Goal: Task Accomplishment & Management: Complete application form

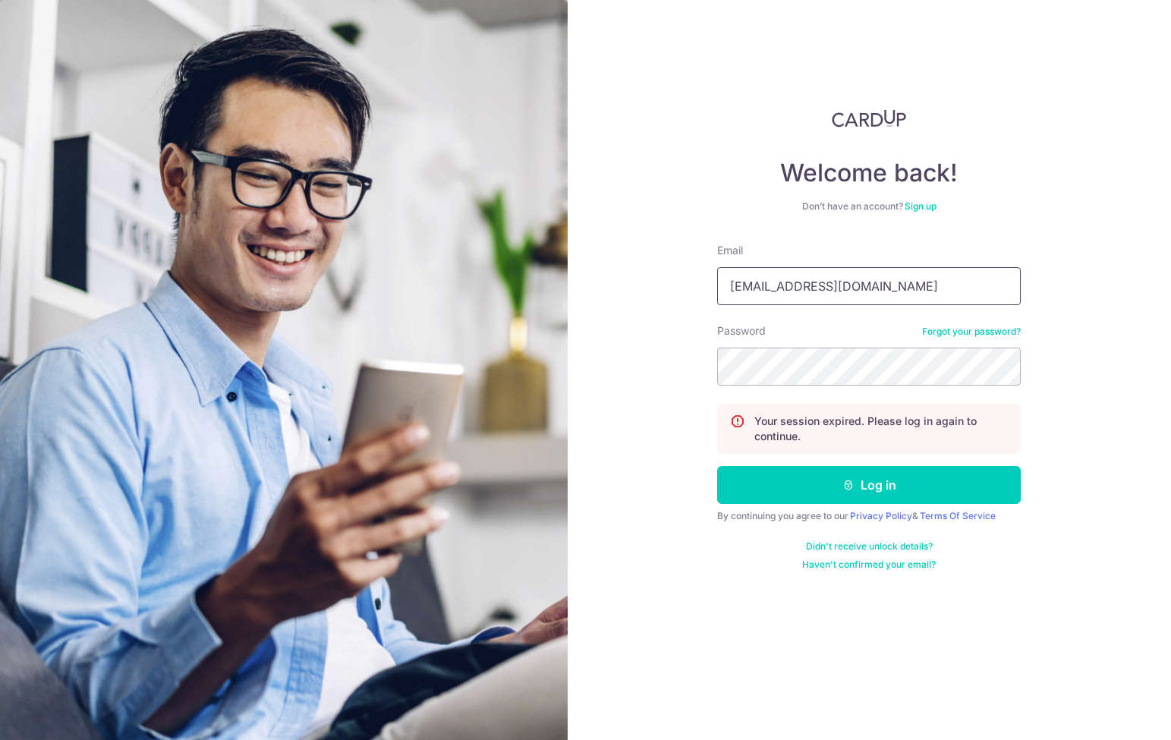
type input "[EMAIL_ADDRESS][DOMAIN_NAME]"
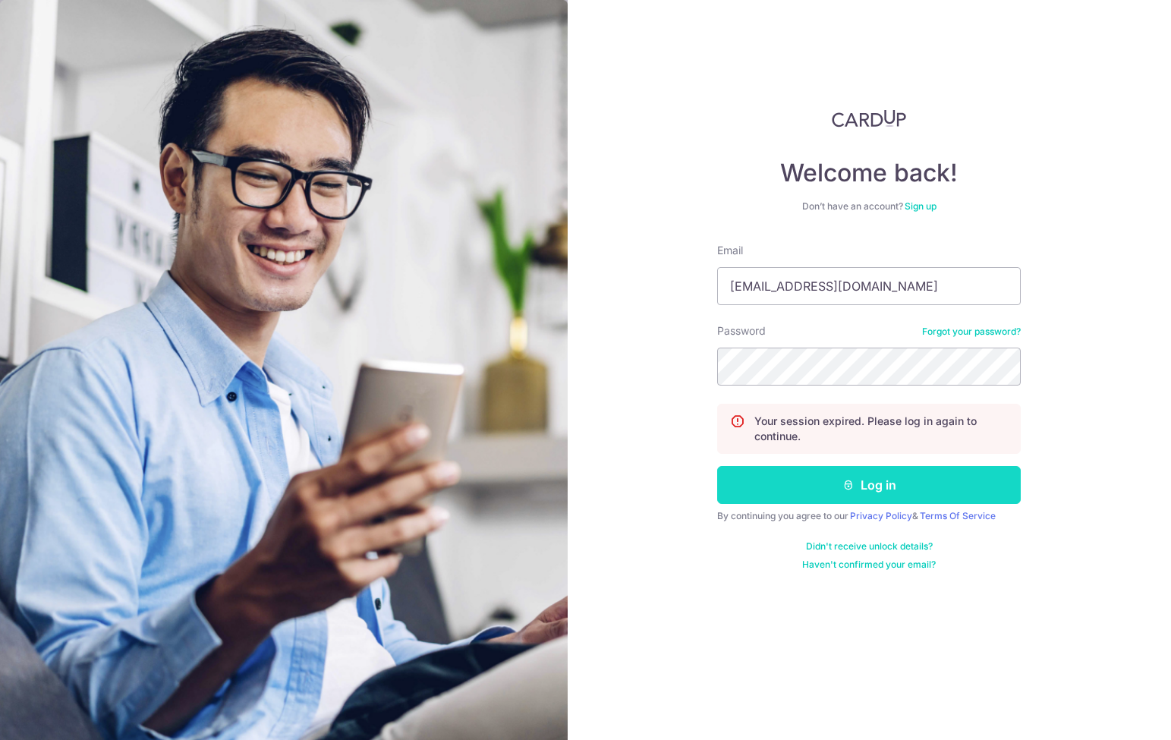
click at [824, 491] on button "Log in" at bounding box center [869, 485] width 304 height 38
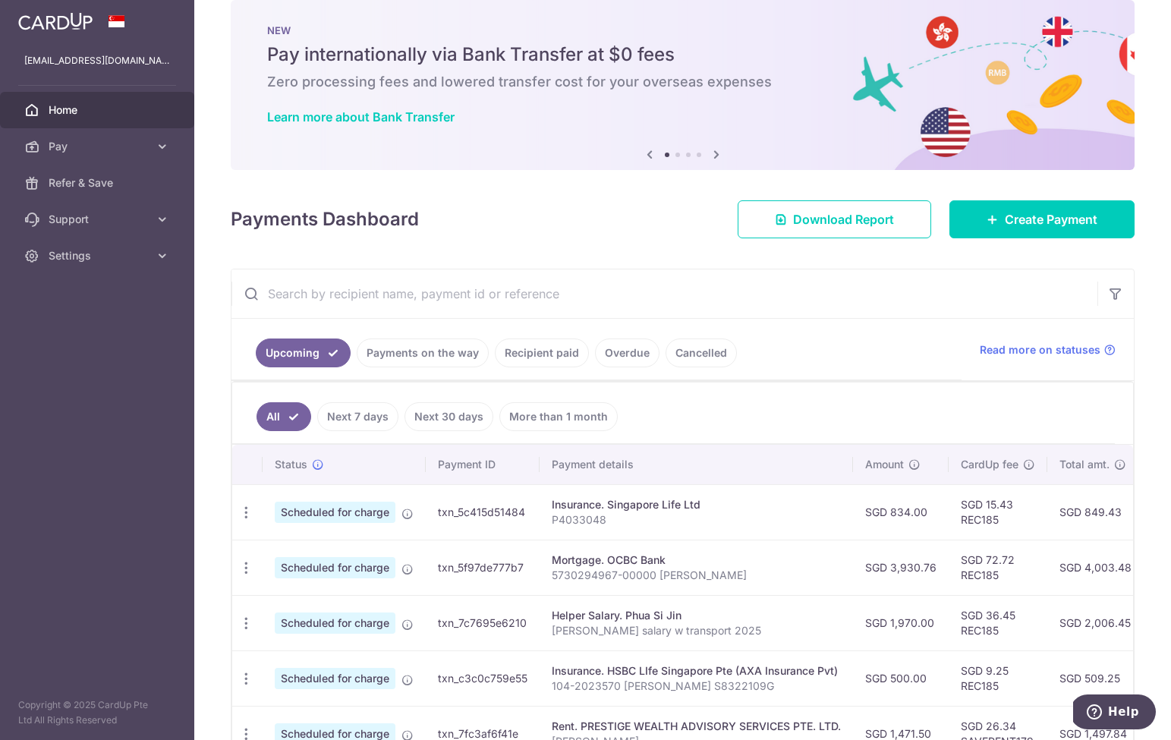
click at [513, 297] on input "text" at bounding box center [664, 293] width 866 height 49
paste input "501-7549824"
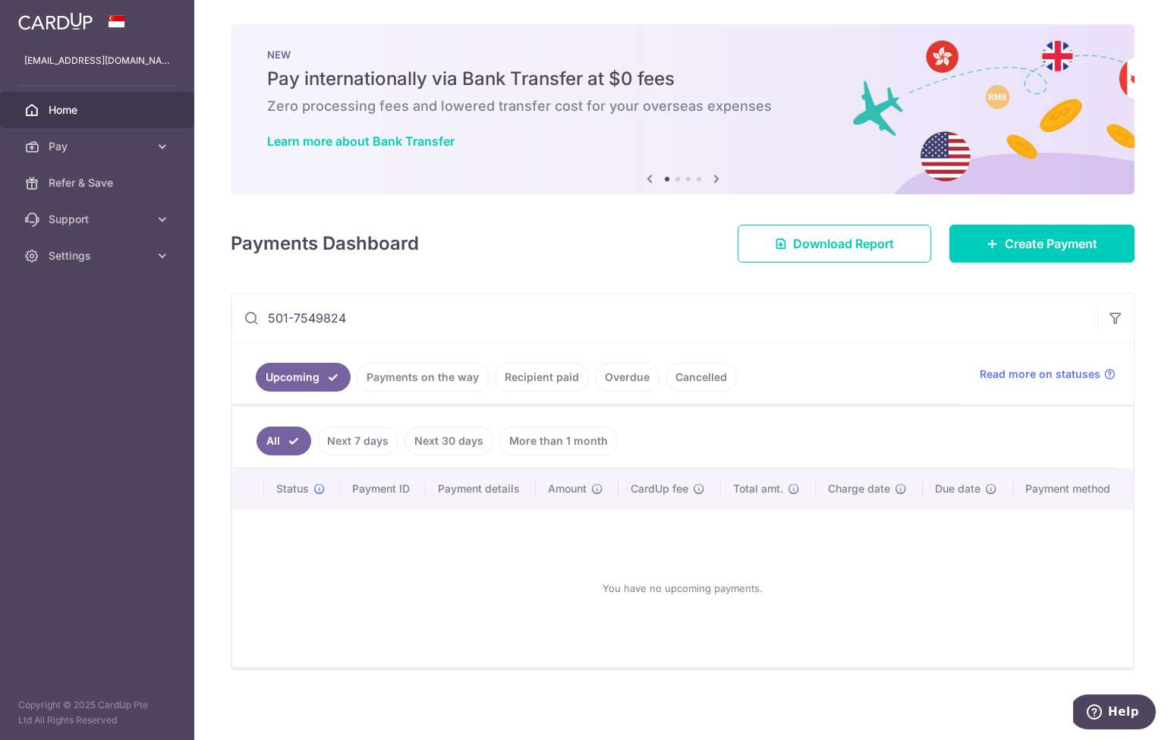
type input "501-7549824"
click at [433, 384] on link "Payments on the way" at bounding box center [423, 377] width 132 height 29
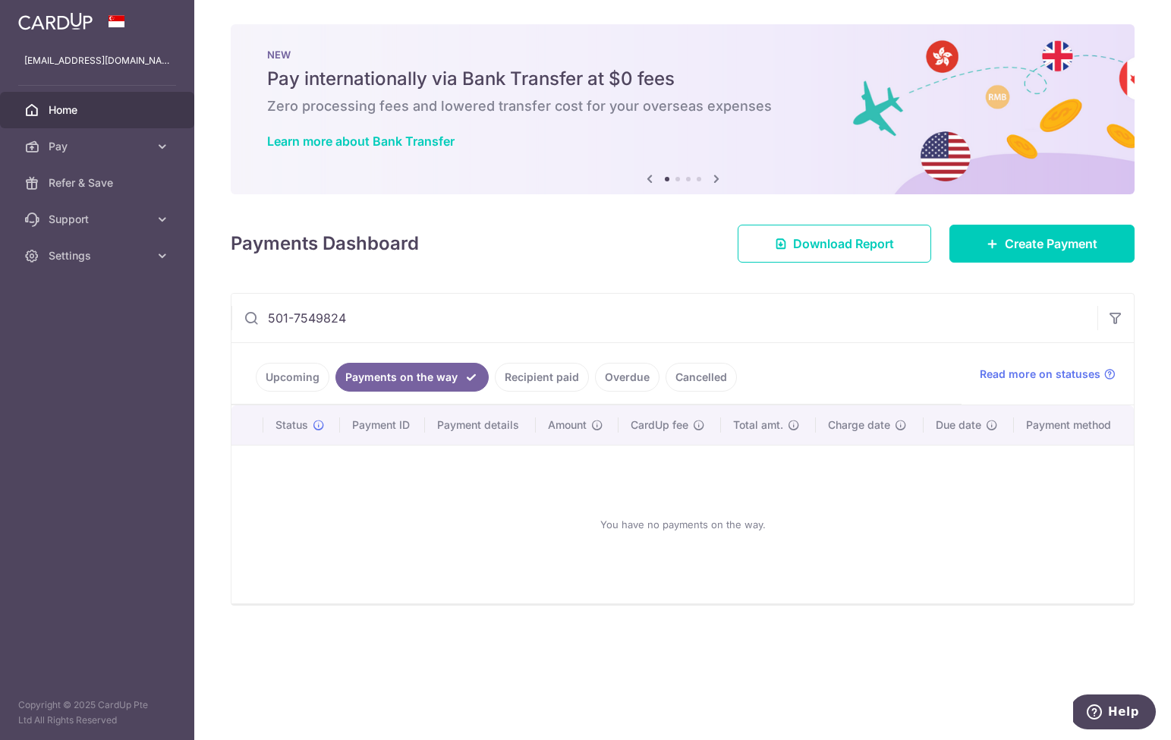
click at [533, 381] on link "Recipient paid" at bounding box center [542, 377] width 94 height 29
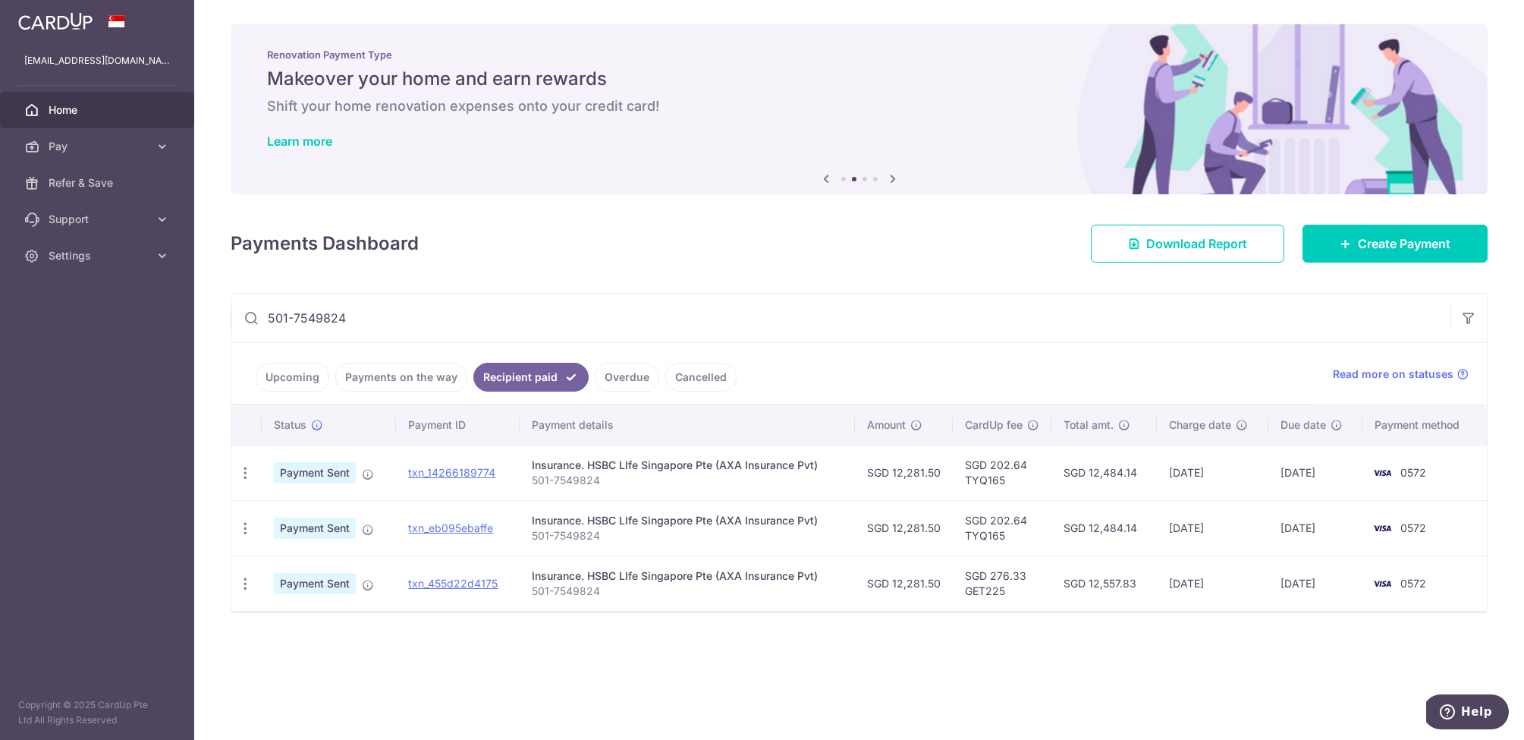
click at [620, 380] on link "Overdue" at bounding box center [627, 377] width 64 height 29
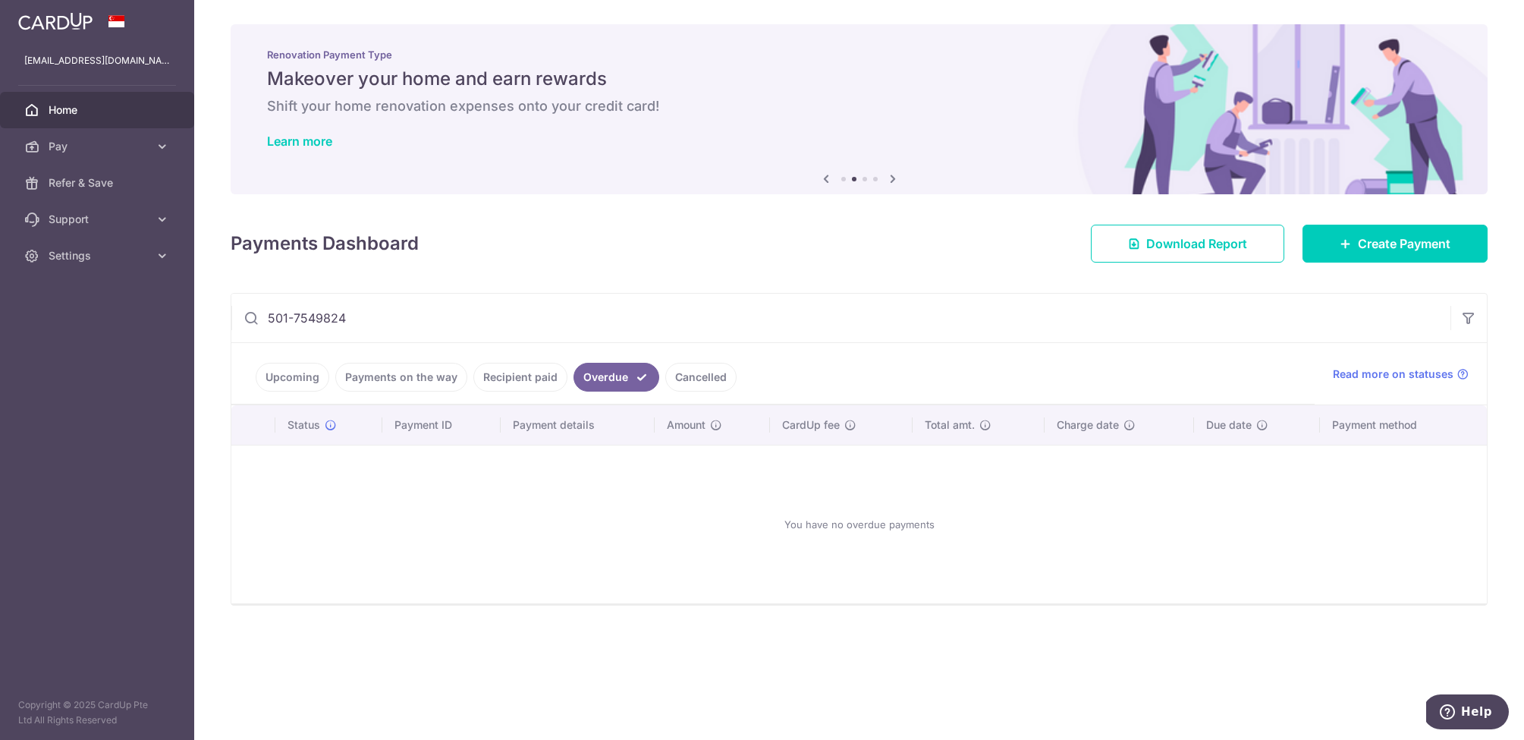
click at [686, 382] on link "Cancelled" at bounding box center [700, 377] width 71 height 29
click at [290, 380] on link "Upcoming" at bounding box center [293, 377] width 74 height 29
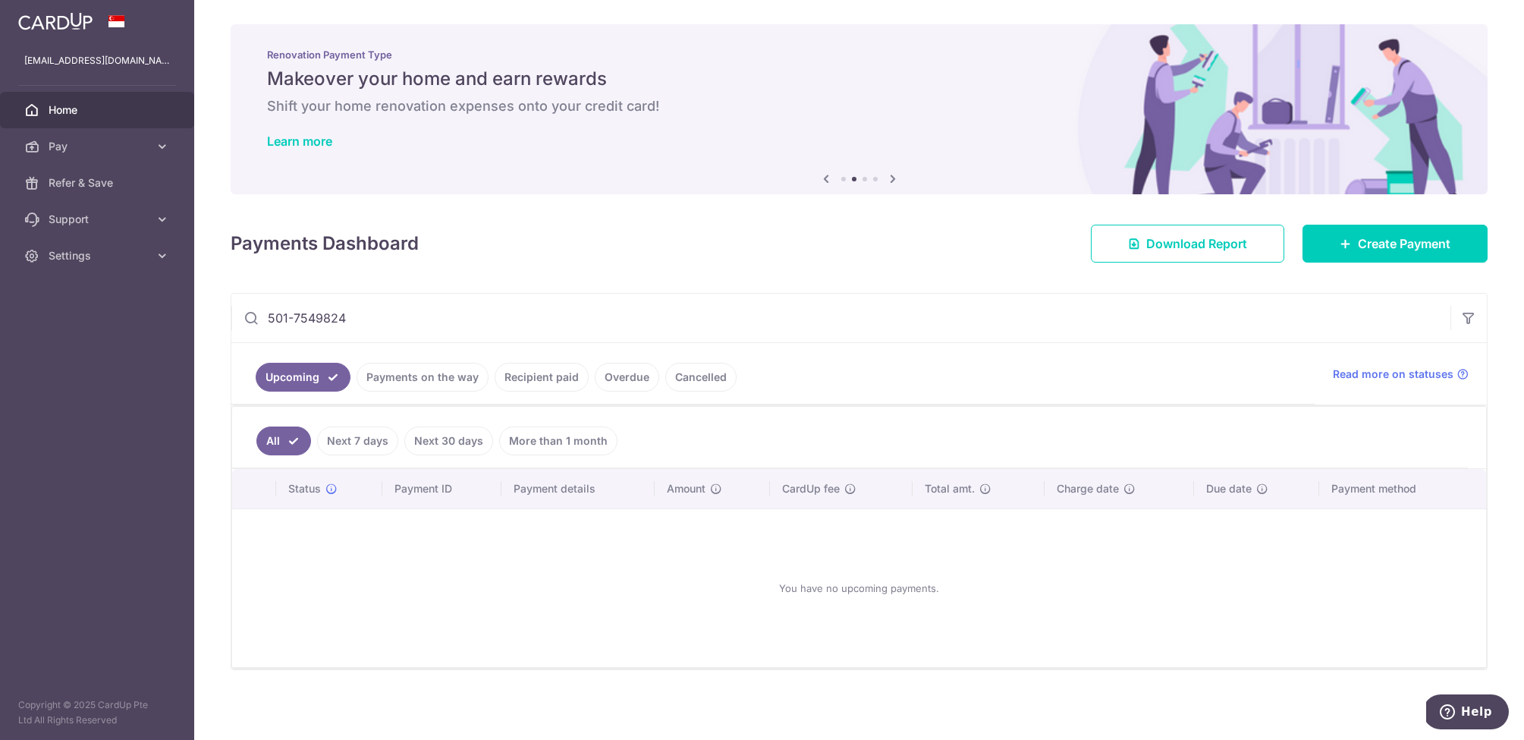
click at [988, 319] on input "501-7549824" at bounding box center [840, 318] width 1219 height 49
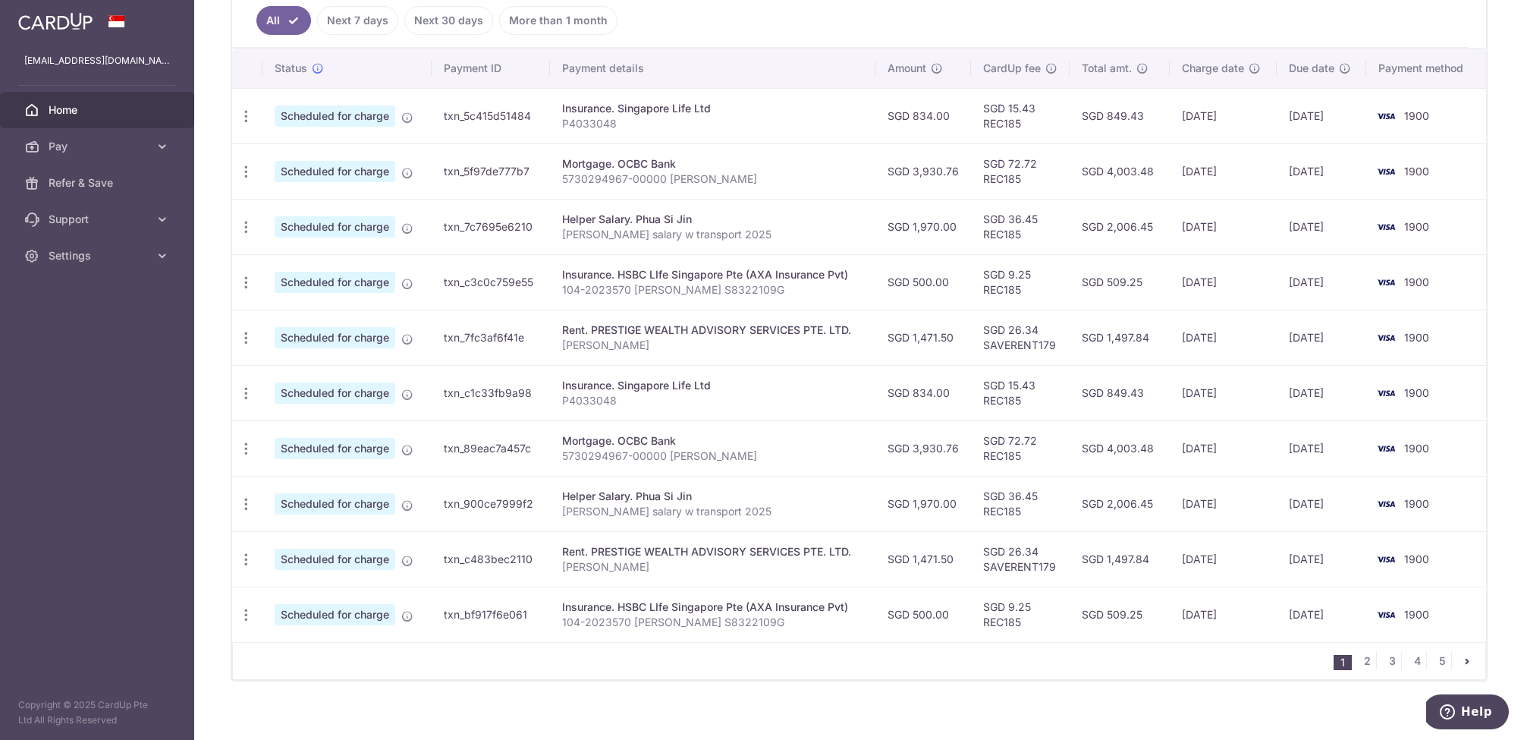
scroll to position [424, 0]
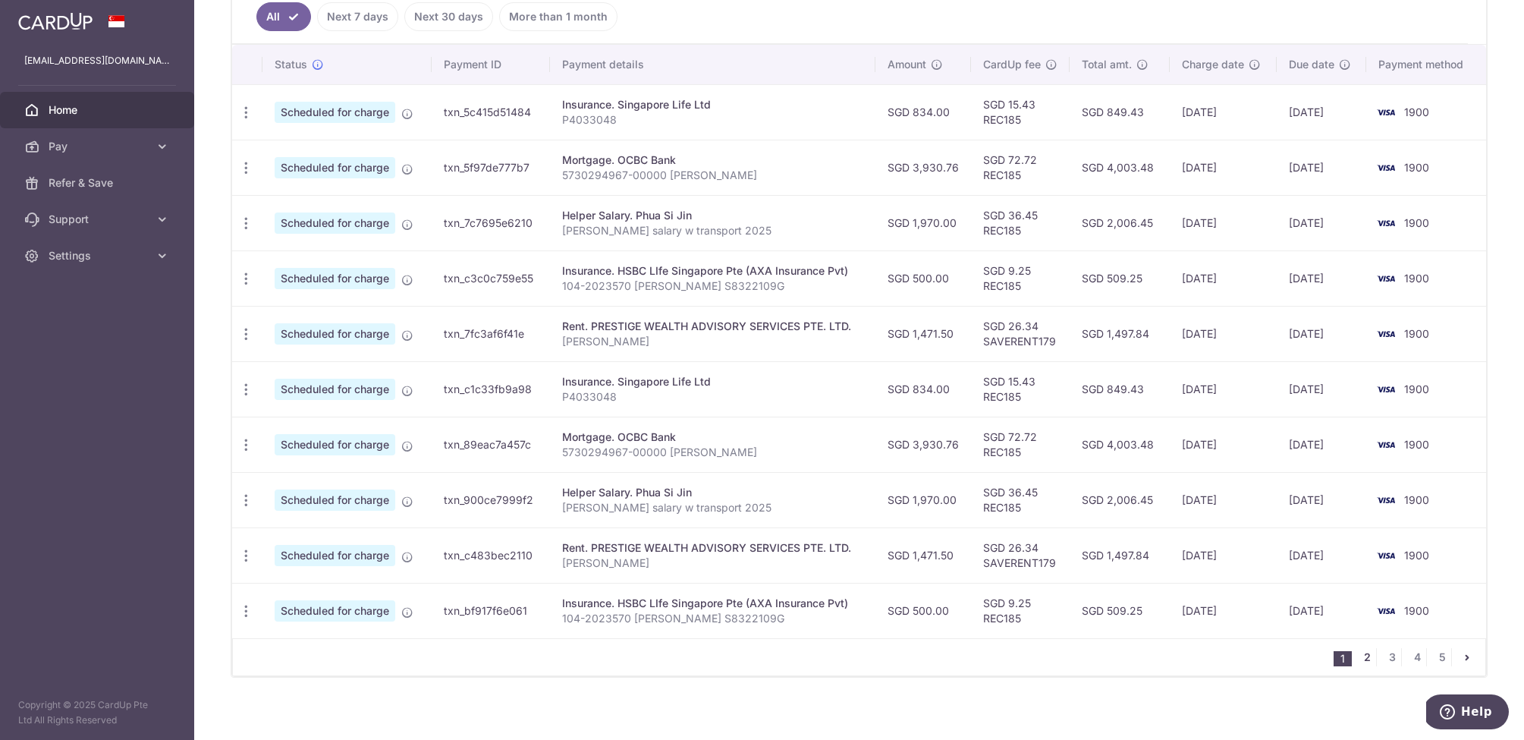
click at [1170, 658] on link "2" at bounding box center [1367, 657] width 18 height 18
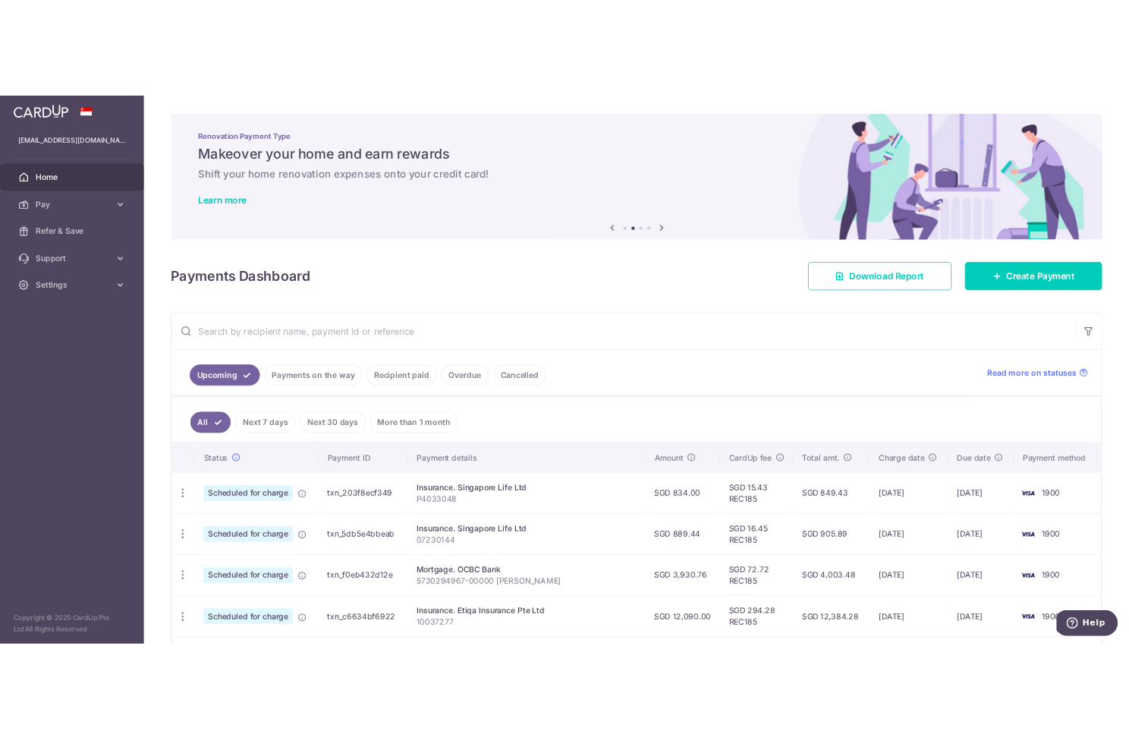
scroll to position [0, 0]
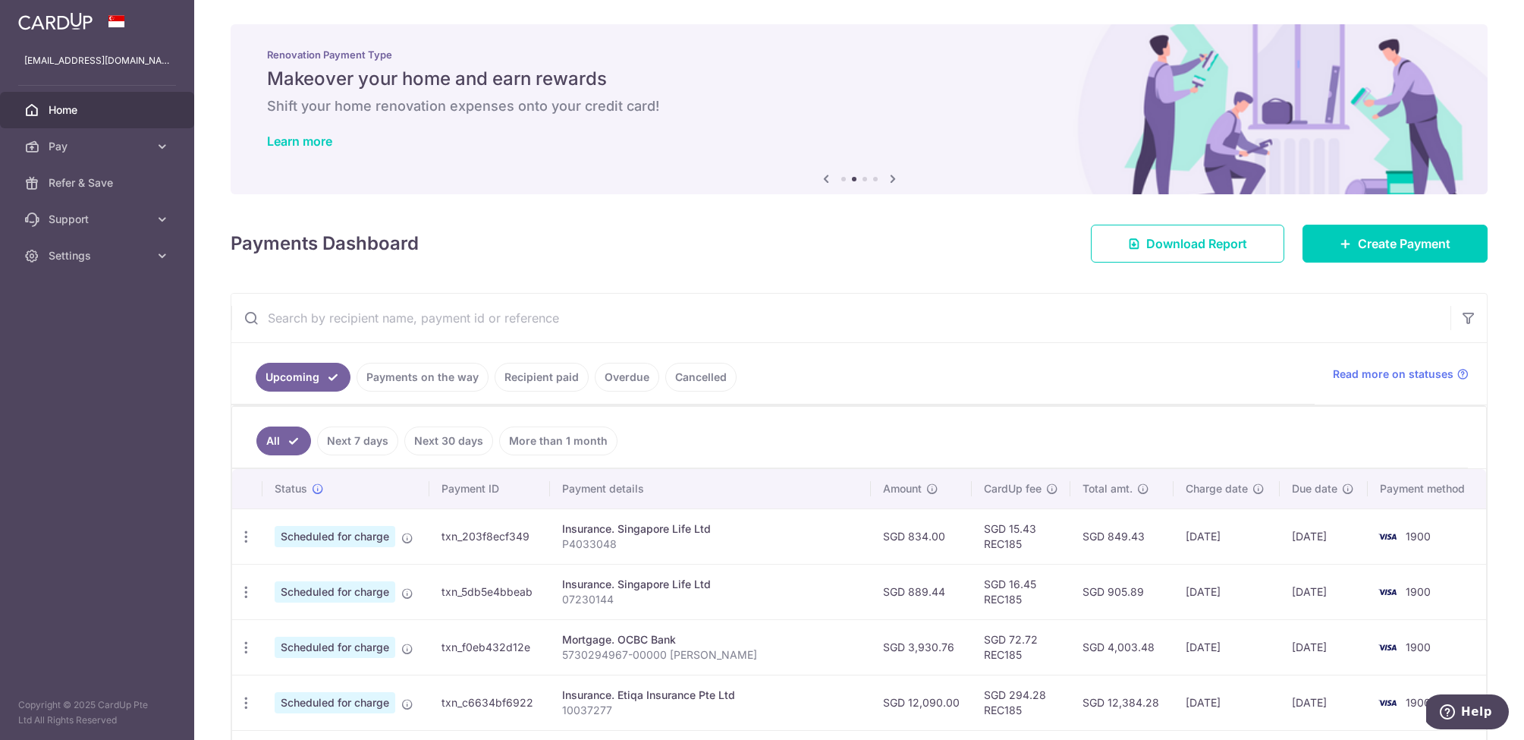
click at [337, 322] on input "text" at bounding box center [840, 318] width 1219 height 49
paste input "501-7549824"
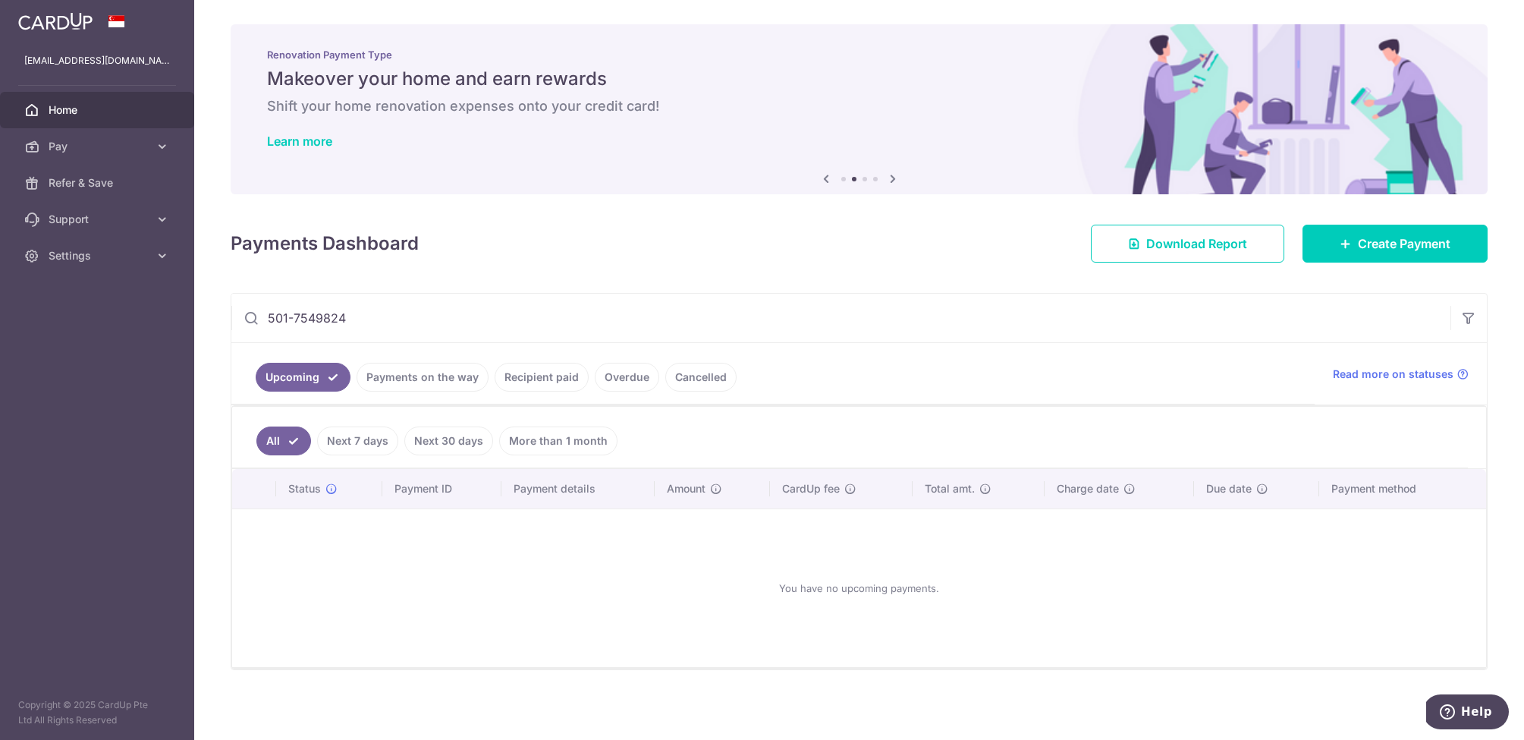
type input "501-7549824"
click at [363, 440] on link "Next 7 days" at bounding box center [357, 440] width 81 height 29
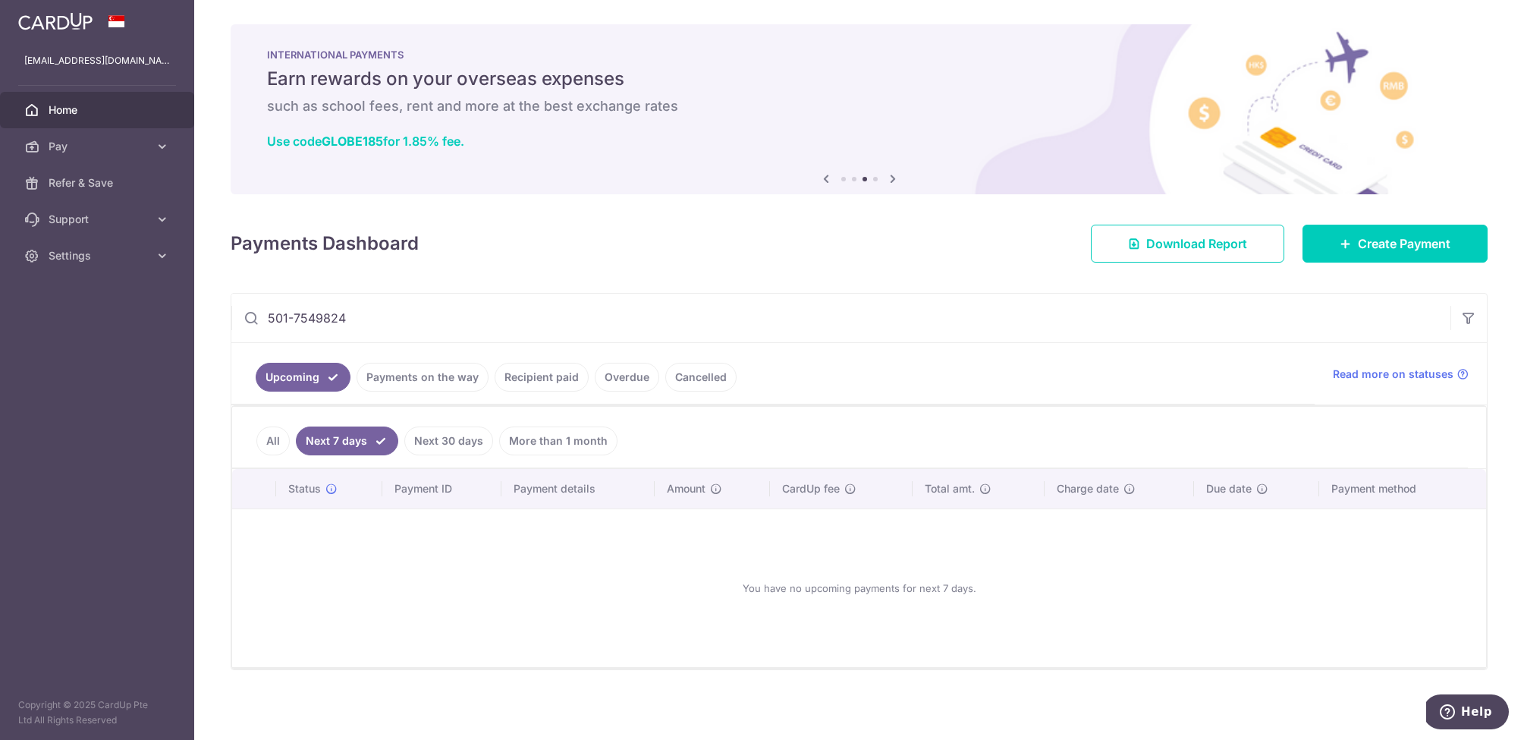
click at [447, 444] on link "Next 30 days" at bounding box center [448, 440] width 89 height 29
click at [427, 391] on link "Payments on the way" at bounding box center [423, 377] width 132 height 29
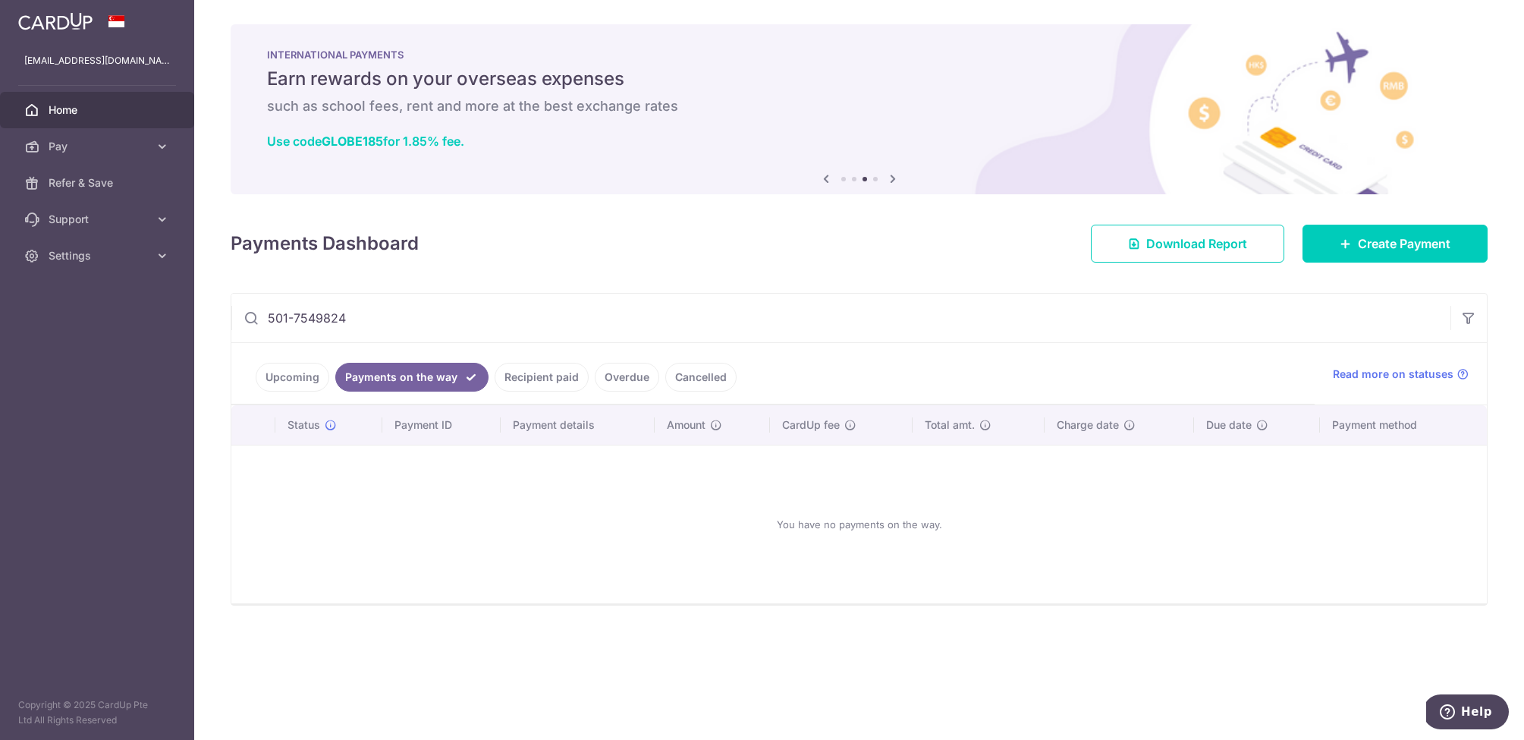
click at [291, 363] on link "Upcoming" at bounding box center [293, 377] width 74 height 29
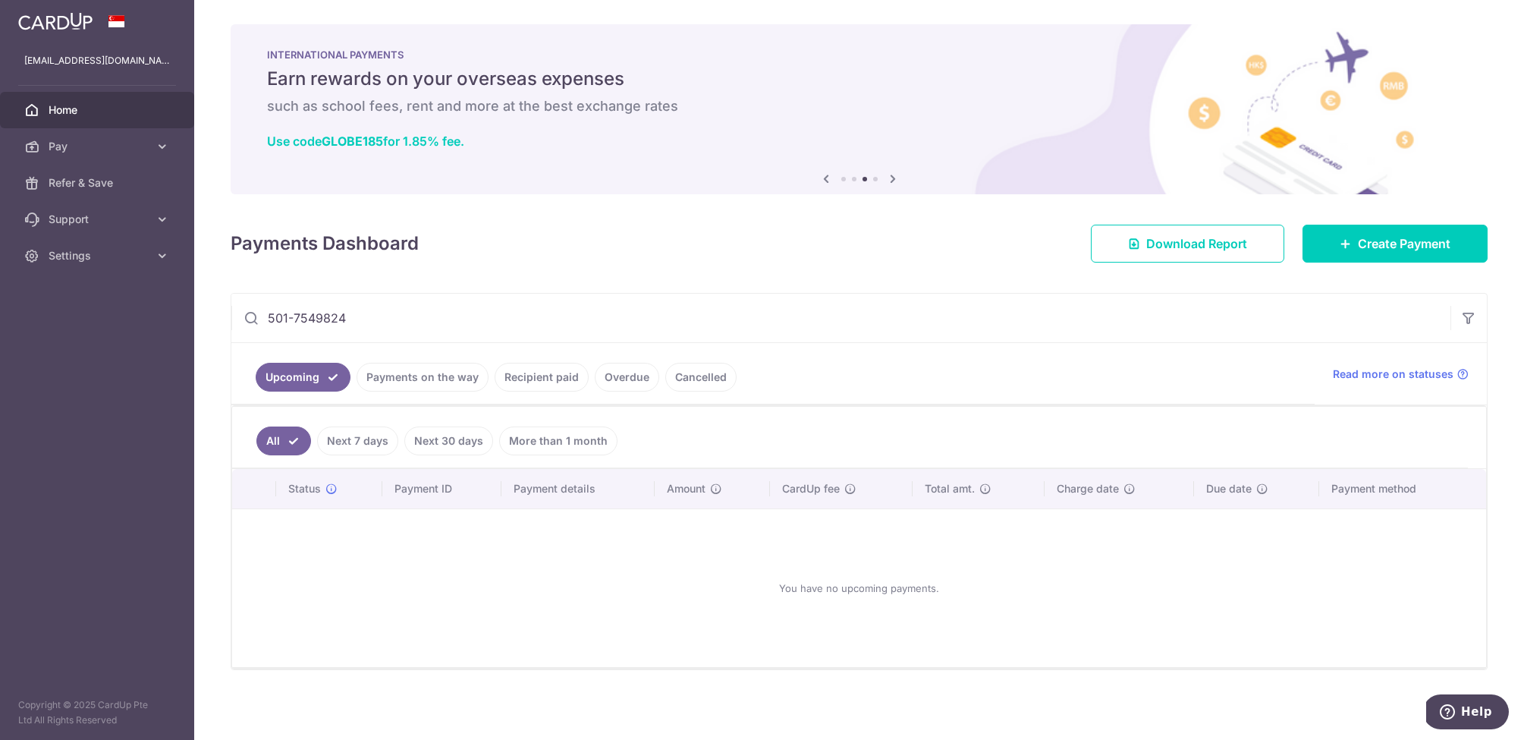
click at [387, 322] on input "501-7549824" at bounding box center [840, 318] width 1219 height 49
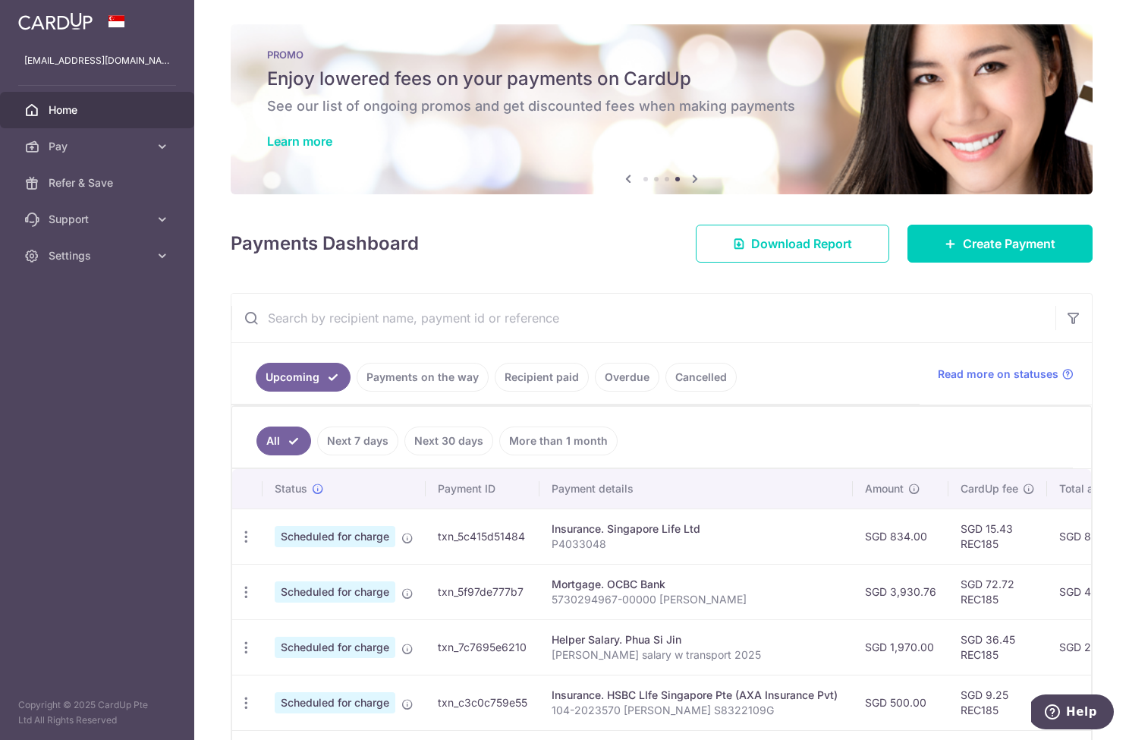
click at [452, 312] on input "text" at bounding box center [643, 318] width 824 height 49
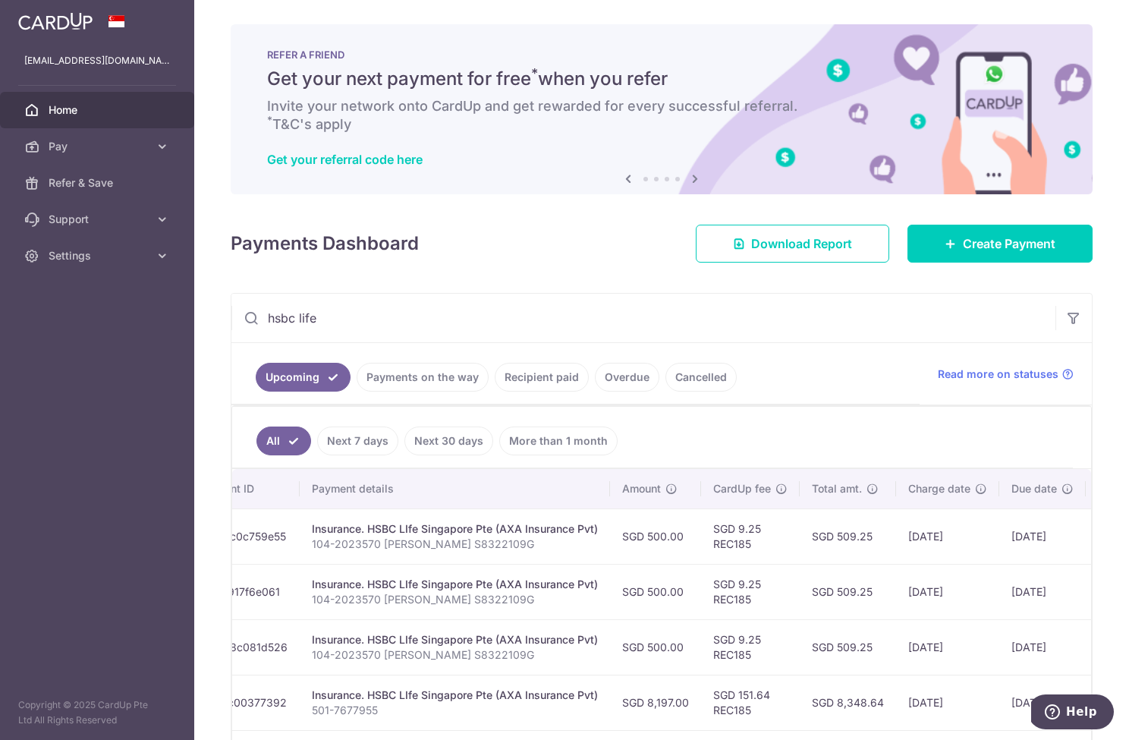
click at [456, 316] on input "hsbc life" at bounding box center [643, 318] width 824 height 49
paste input "07068951"
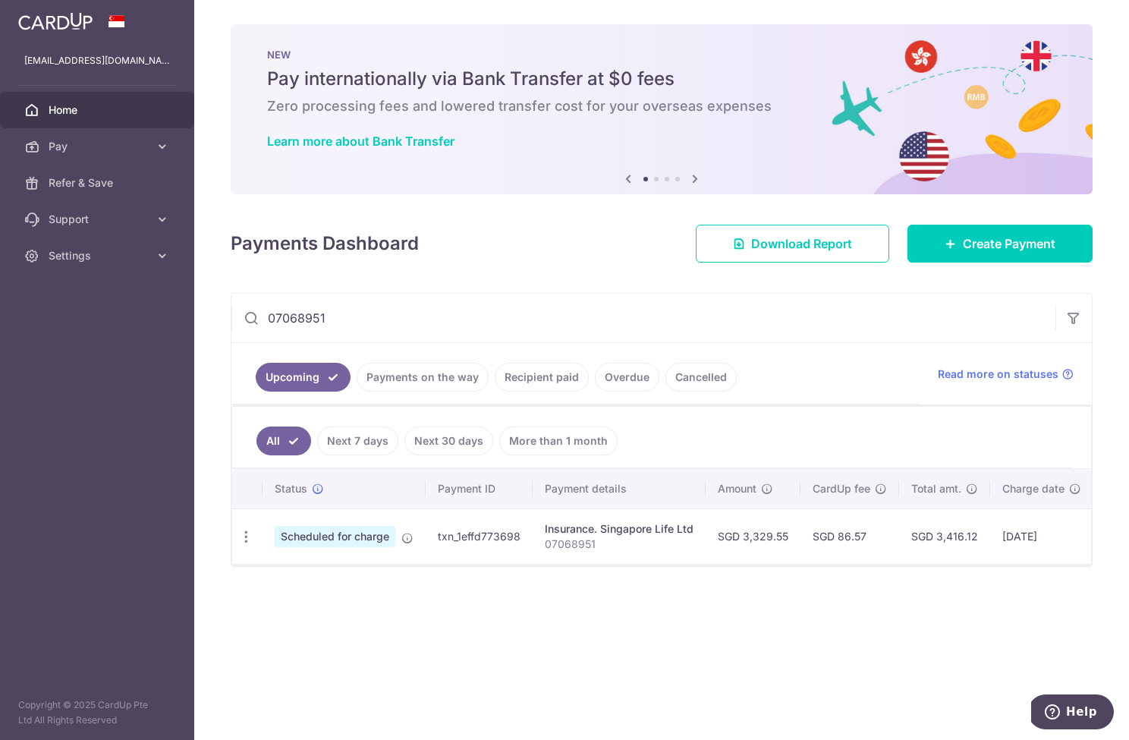
click at [452, 316] on input "07068951" at bounding box center [643, 318] width 824 height 49
paste input "60"
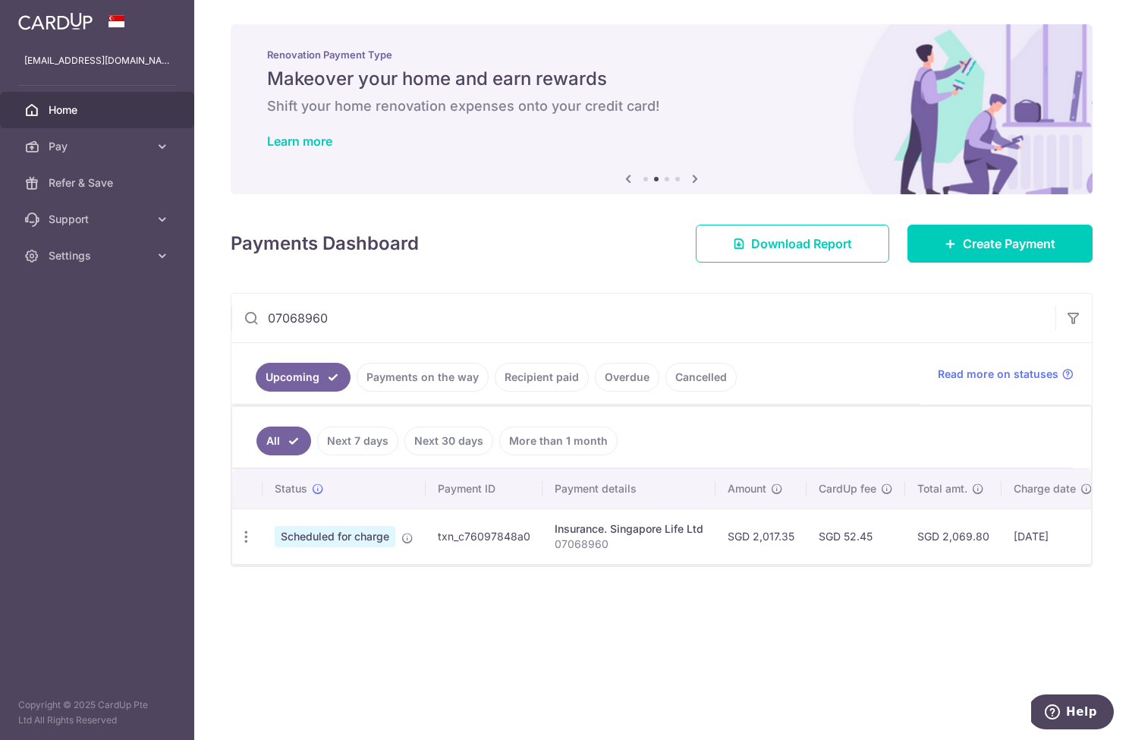
click at [401, 319] on input "07068960" at bounding box center [643, 318] width 824 height 49
drag, startPoint x: 1111, startPoint y: 293, endPoint x: 401, endPoint y: 319, distance: 710.7
click at [401, 319] on input "07068960" at bounding box center [643, 318] width 824 height 49
paste input "10037277"
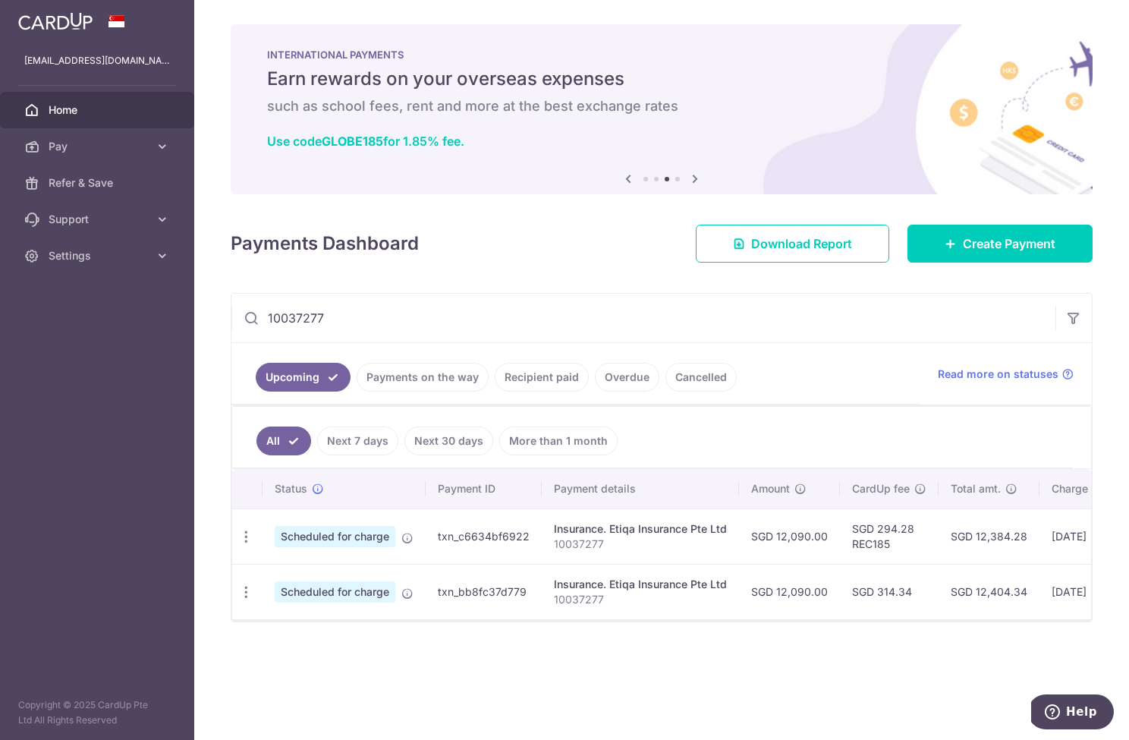
click at [374, 308] on input "10037277" at bounding box center [643, 318] width 824 height 49
paste input "P4033048"
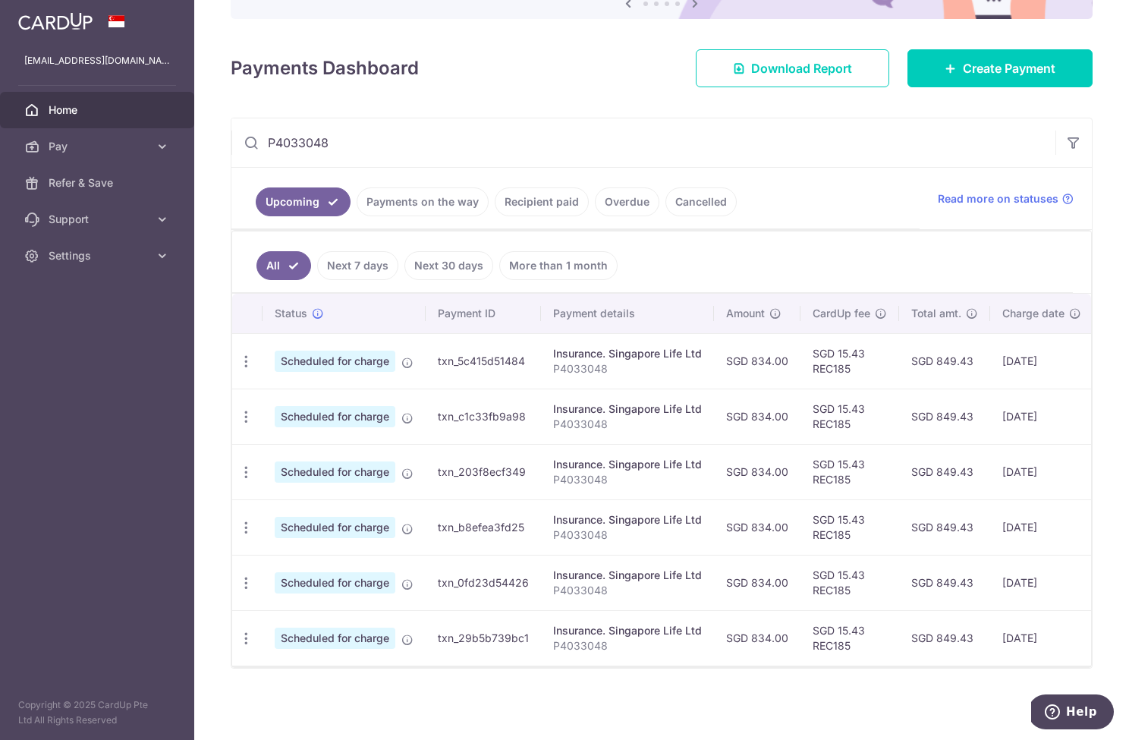
click at [473, 148] on input "P4033048" at bounding box center [643, 142] width 824 height 49
paste input "74027"
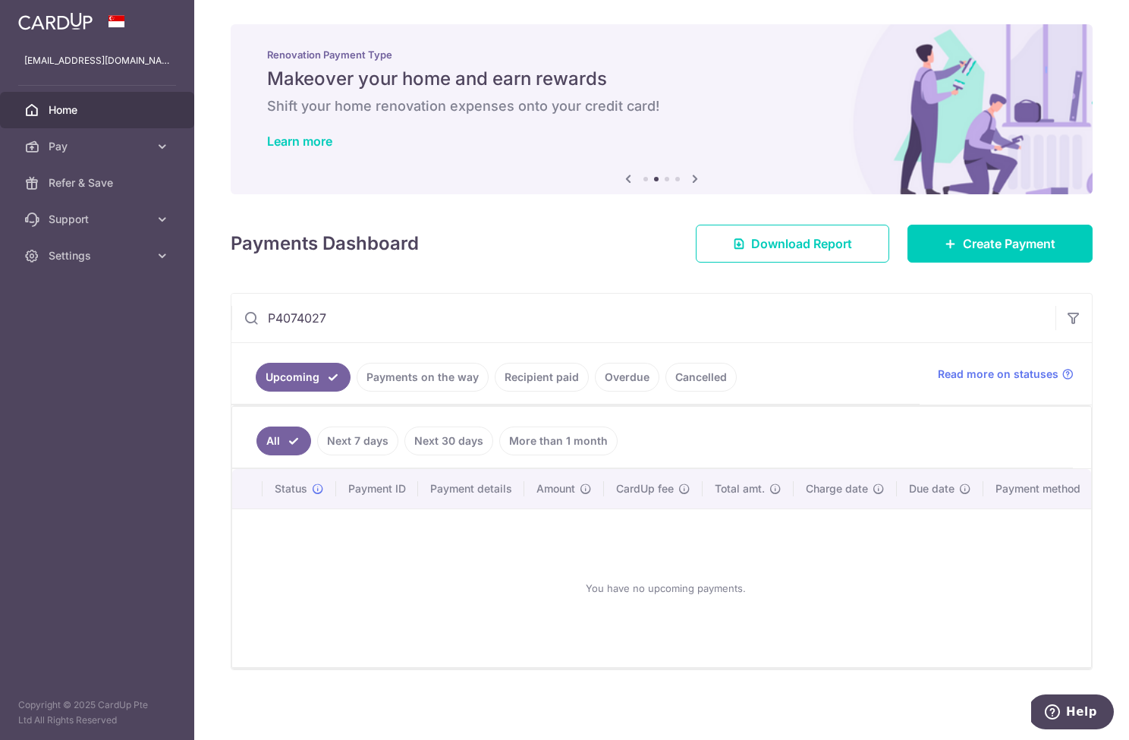
click at [439, 314] on input "P4074027" at bounding box center [643, 318] width 824 height 49
paste input "104-2023570"
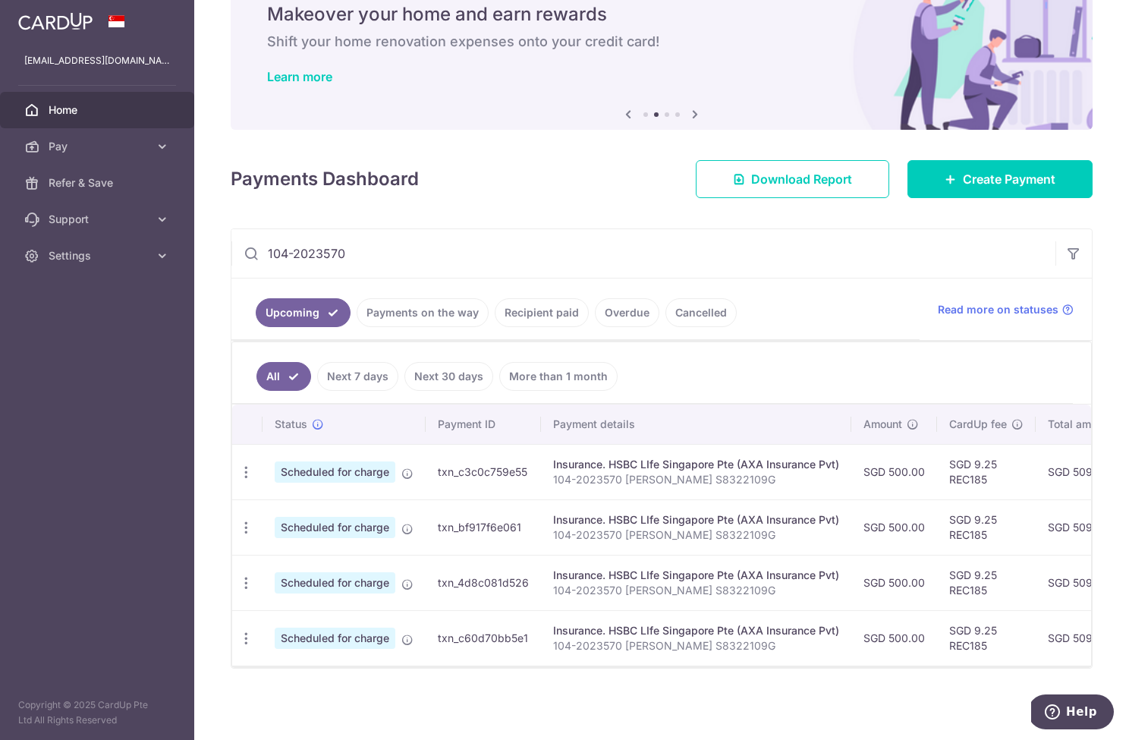
scroll to position [69, 0]
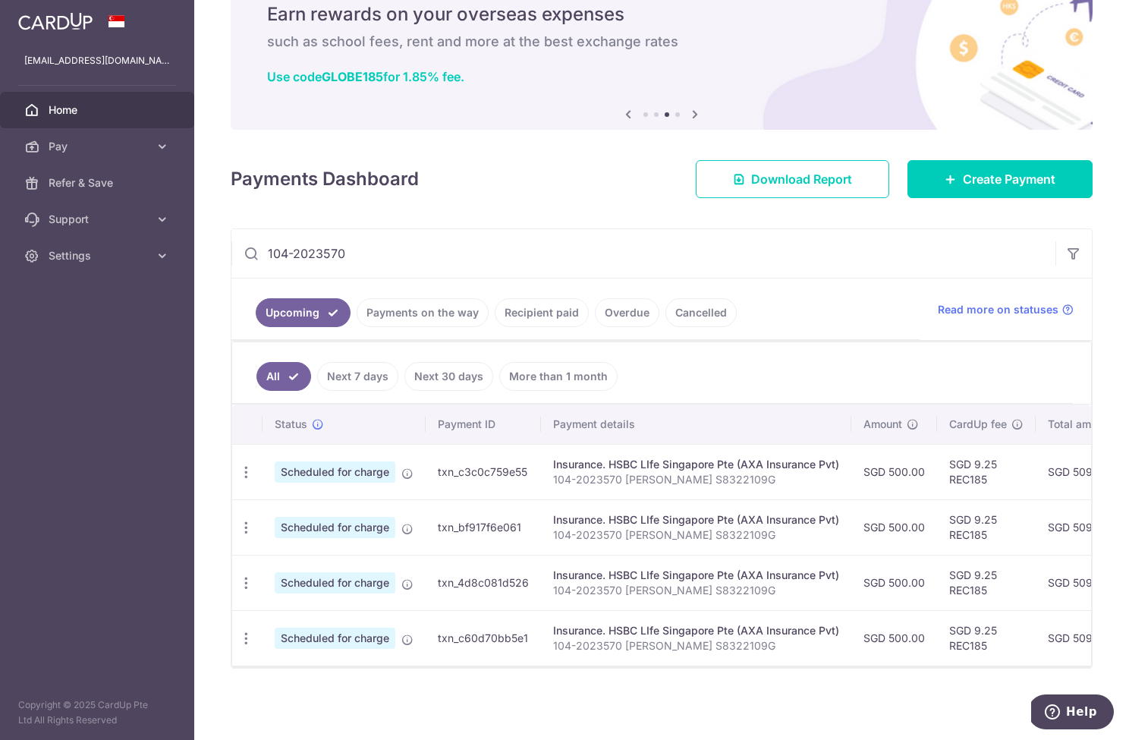
click at [701, 313] on link "Cancelled" at bounding box center [700, 312] width 71 height 29
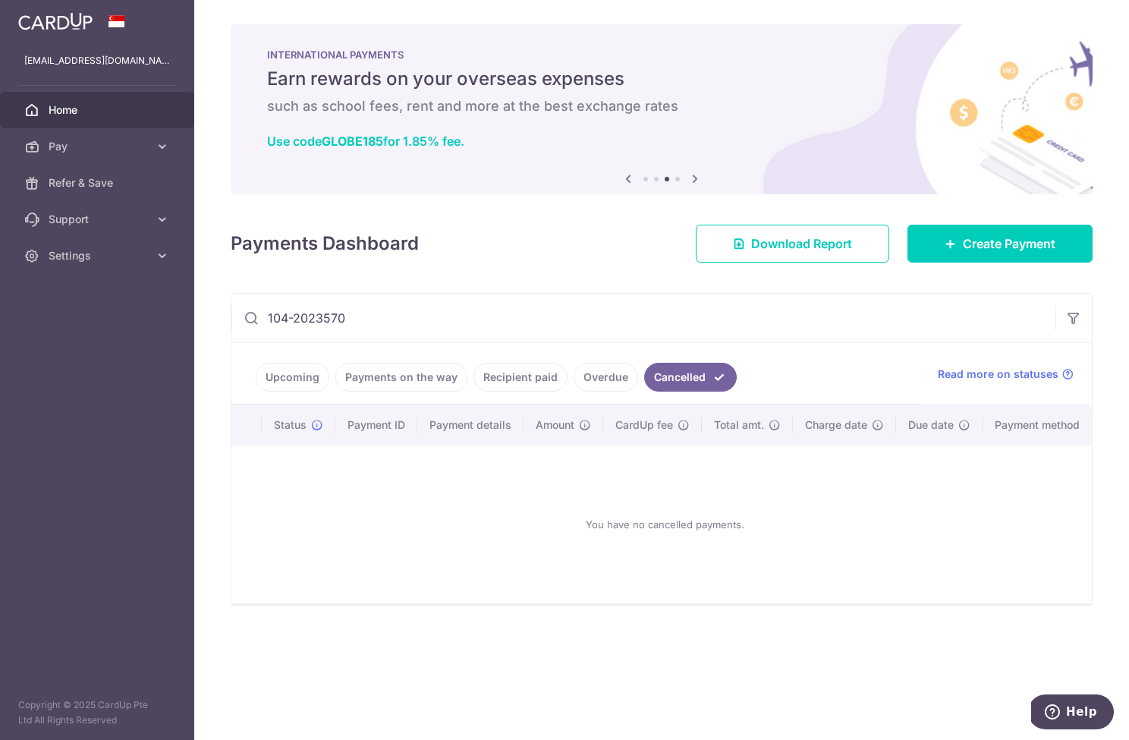
click at [610, 317] on input "104-2023570" at bounding box center [643, 318] width 824 height 49
drag, startPoint x: 1068, startPoint y: 288, endPoint x: 486, endPoint y: 313, distance: 583.3
click at [486, 313] on input "104-2023570" at bounding box center [643, 318] width 824 height 49
click at [486, 314] on input "104-2023570" at bounding box center [643, 318] width 824 height 49
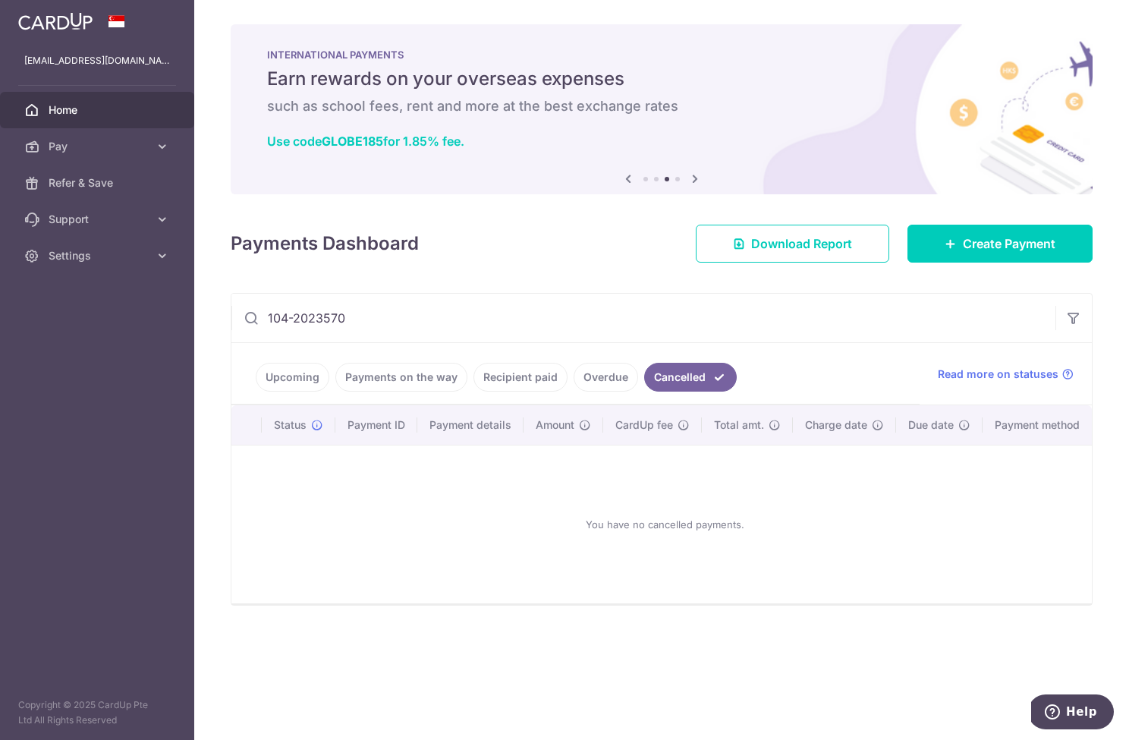
click at [486, 314] on input "104-2023570" at bounding box center [643, 318] width 824 height 49
paste input "501-7549824"
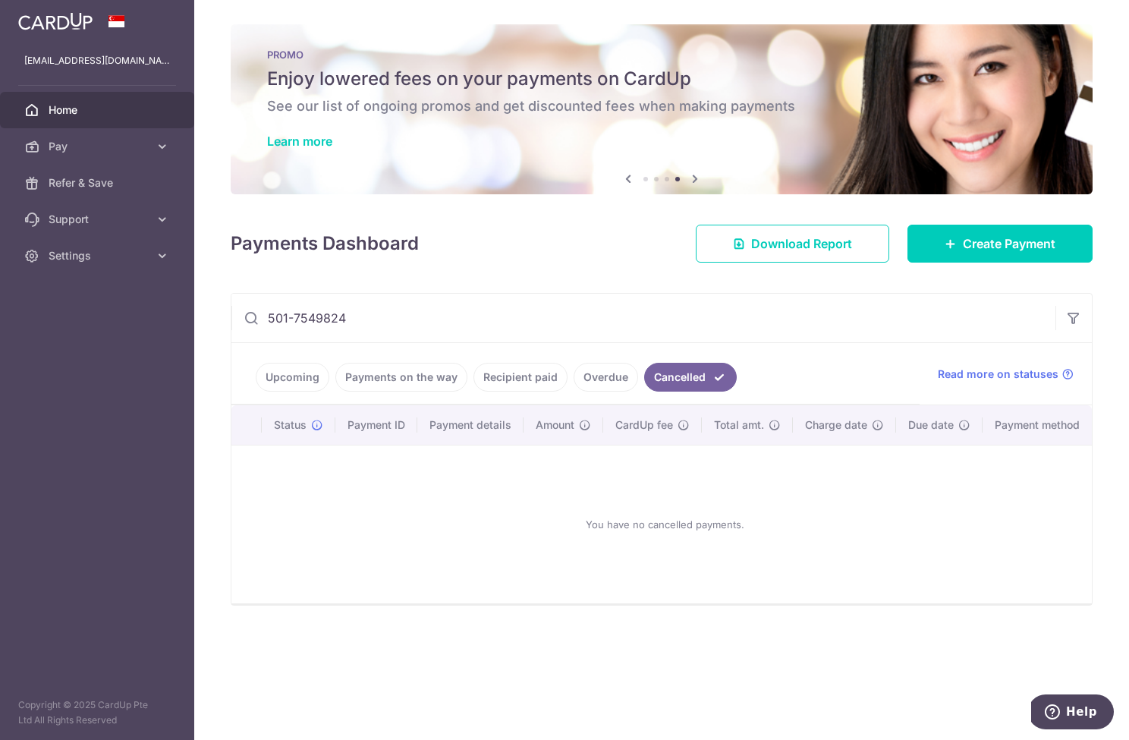
type input "501-7549824"
click at [600, 379] on link "Overdue" at bounding box center [606, 377] width 64 height 29
click at [526, 375] on link "Recipient paid" at bounding box center [520, 377] width 94 height 29
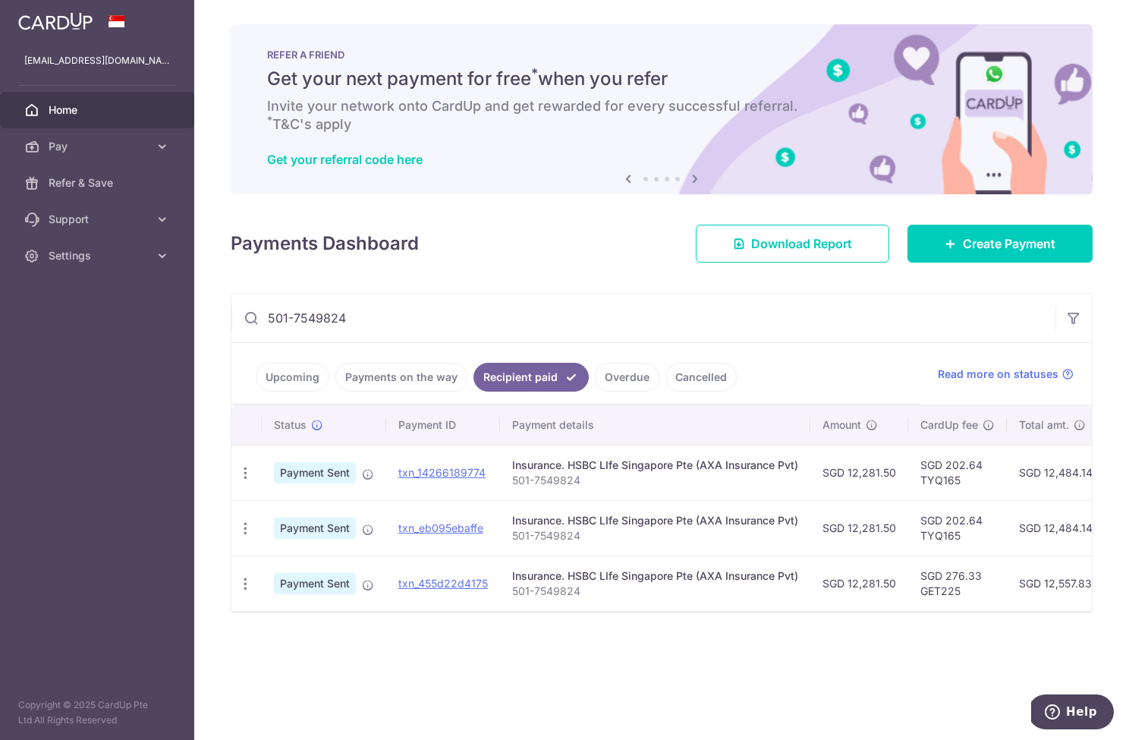
click at [300, 375] on link "Upcoming" at bounding box center [293, 377] width 74 height 29
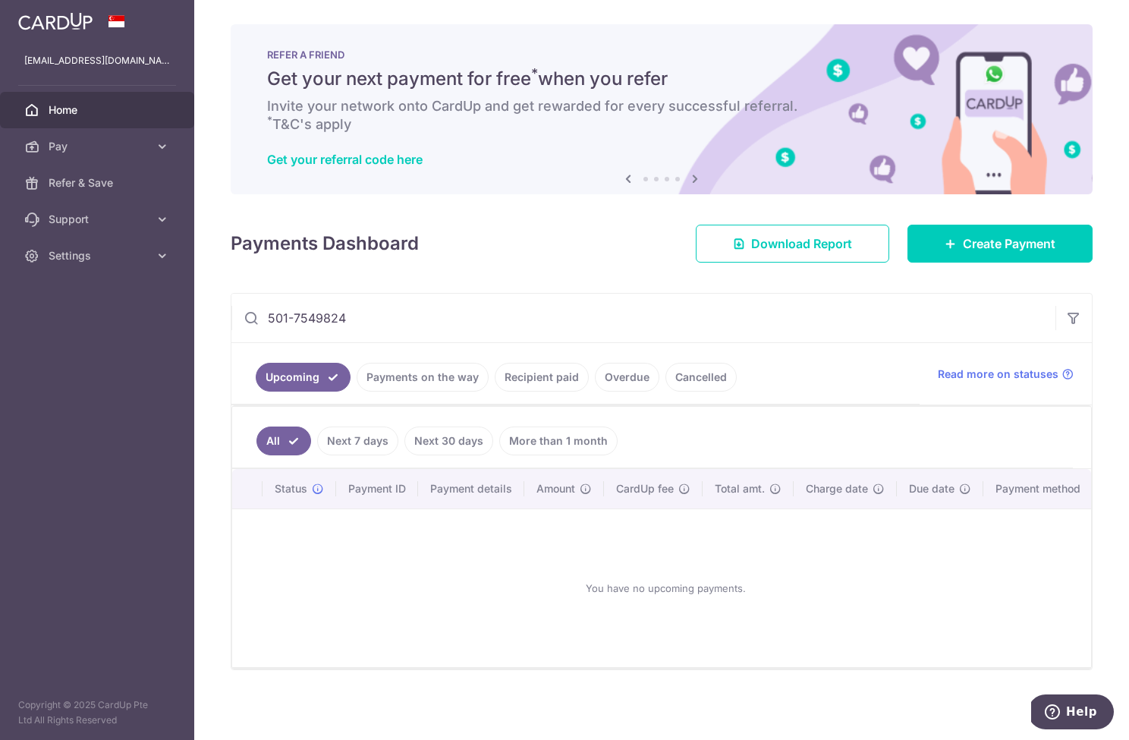
click at [456, 317] on input "501-7549824" at bounding box center [643, 318] width 824 height 49
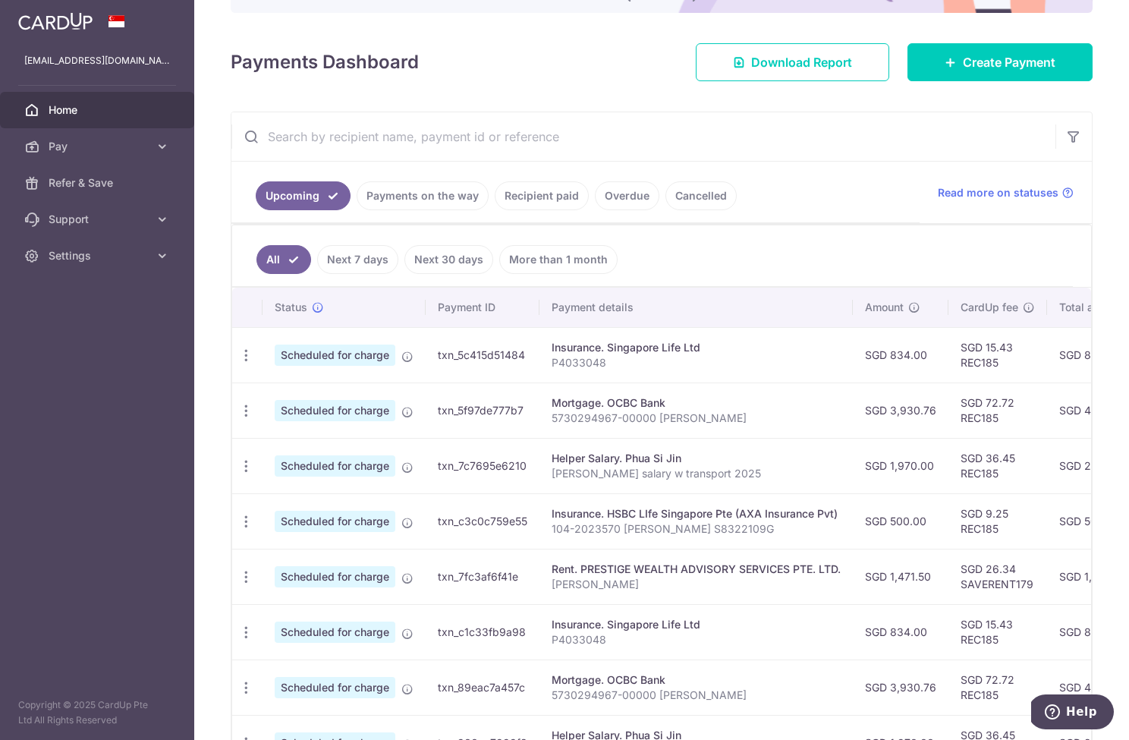
scroll to position [182, 0]
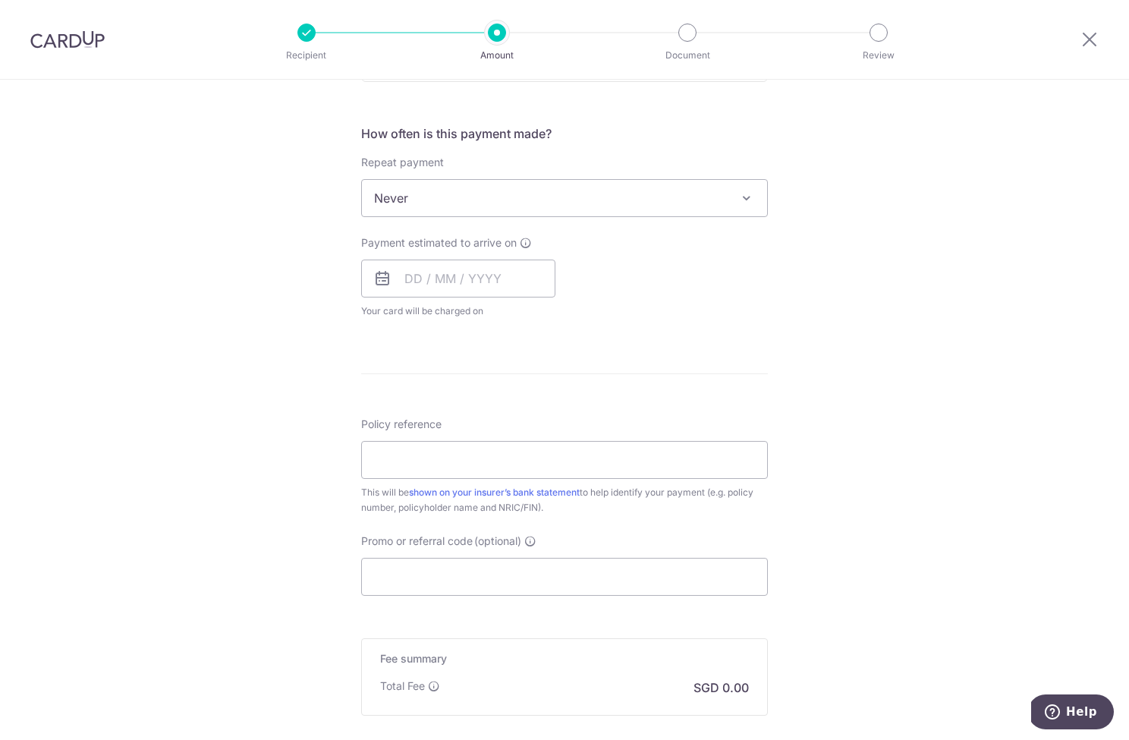
scroll to position [604, 0]
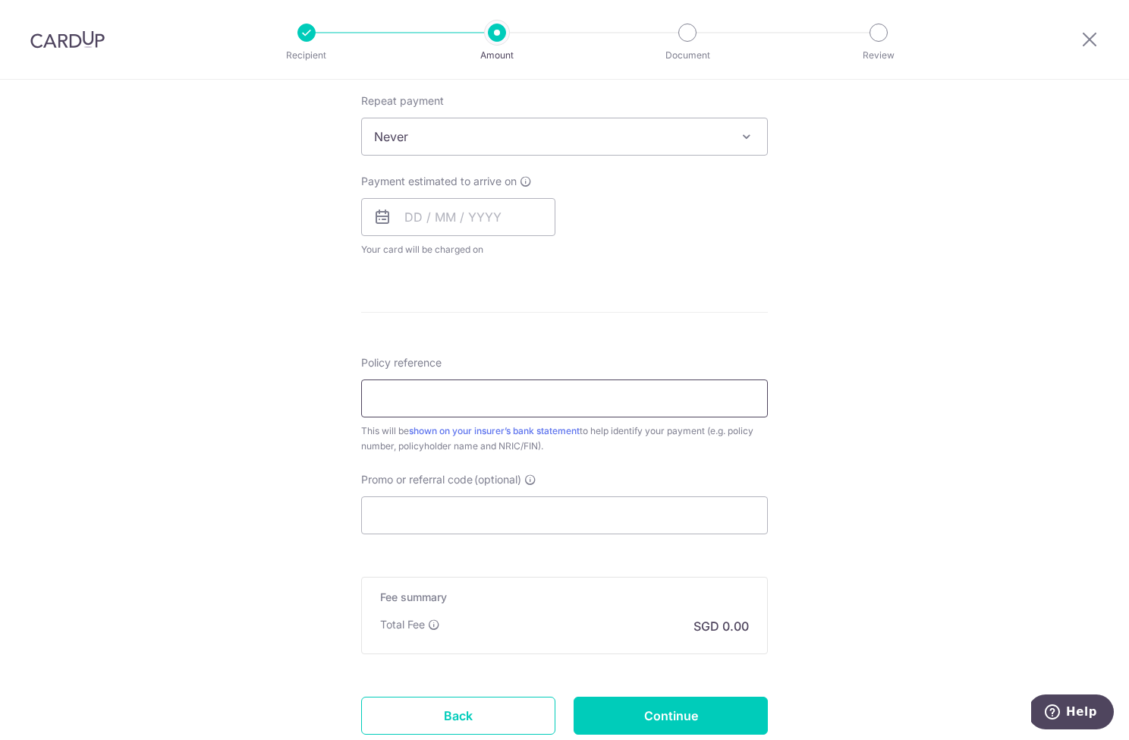
click at [516, 407] on input "Policy reference" at bounding box center [564, 398] width 407 height 38
paste input "501-7549824"
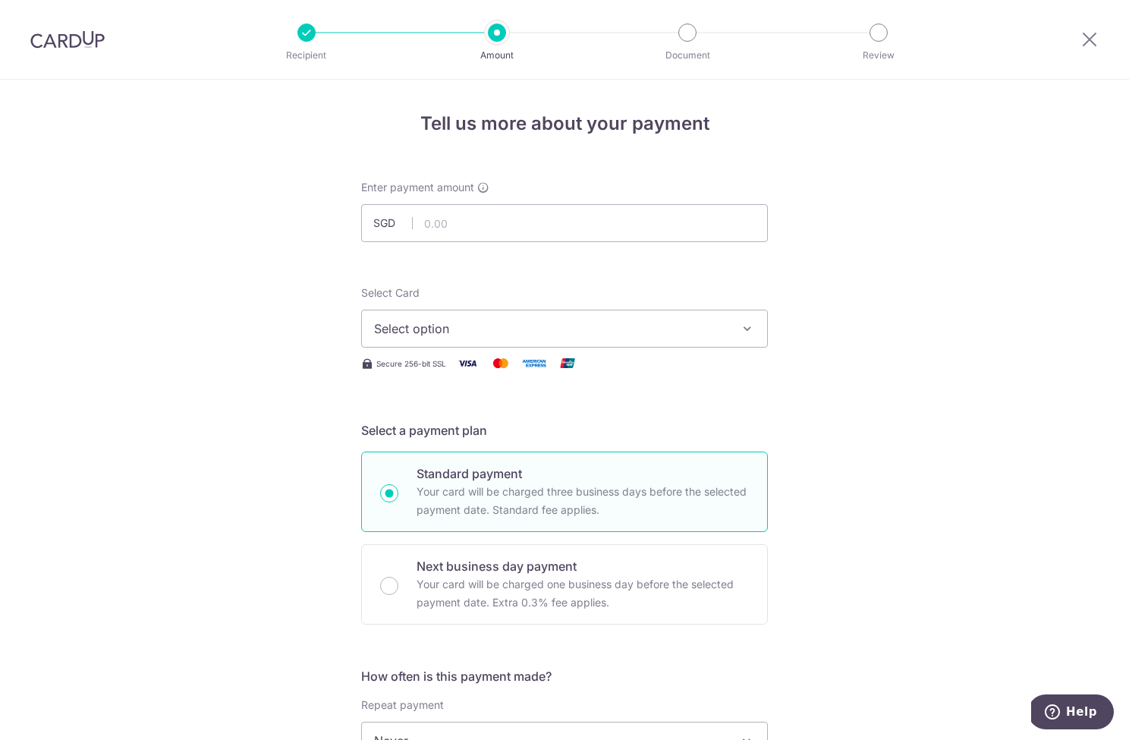
scroll to position [-1, 0]
type input "501-7549824"
click at [458, 225] on input "text" at bounding box center [564, 223] width 407 height 38
paste input "$12,281.50"
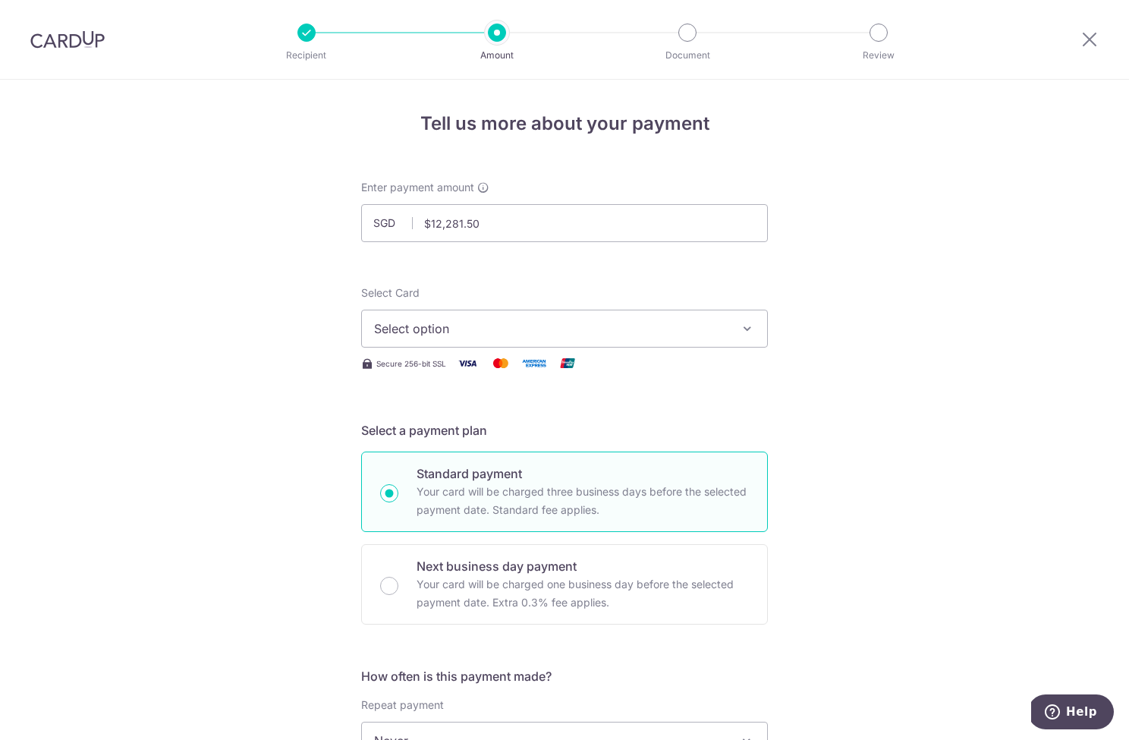
type input "12,281.50"
click at [618, 322] on span "Select option" at bounding box center [551, 328] width 354 height 18
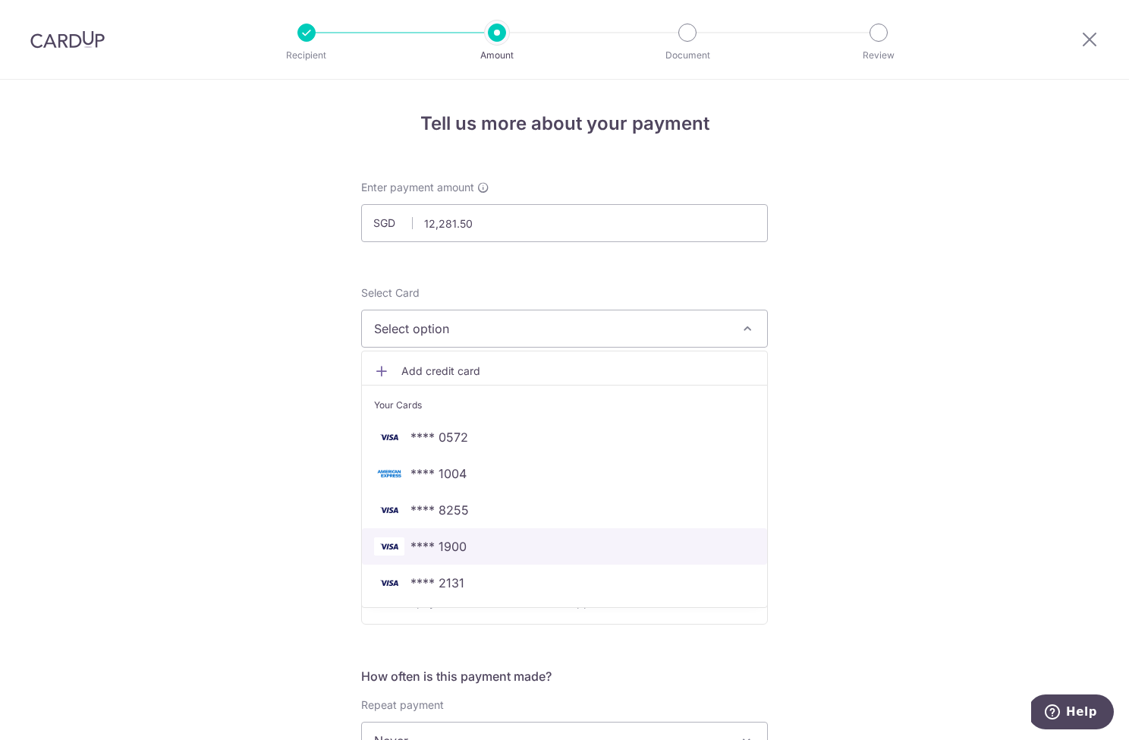
click at [568, 536] on link "**** 1900" at bounding box center [564, 546] width 405 height 36
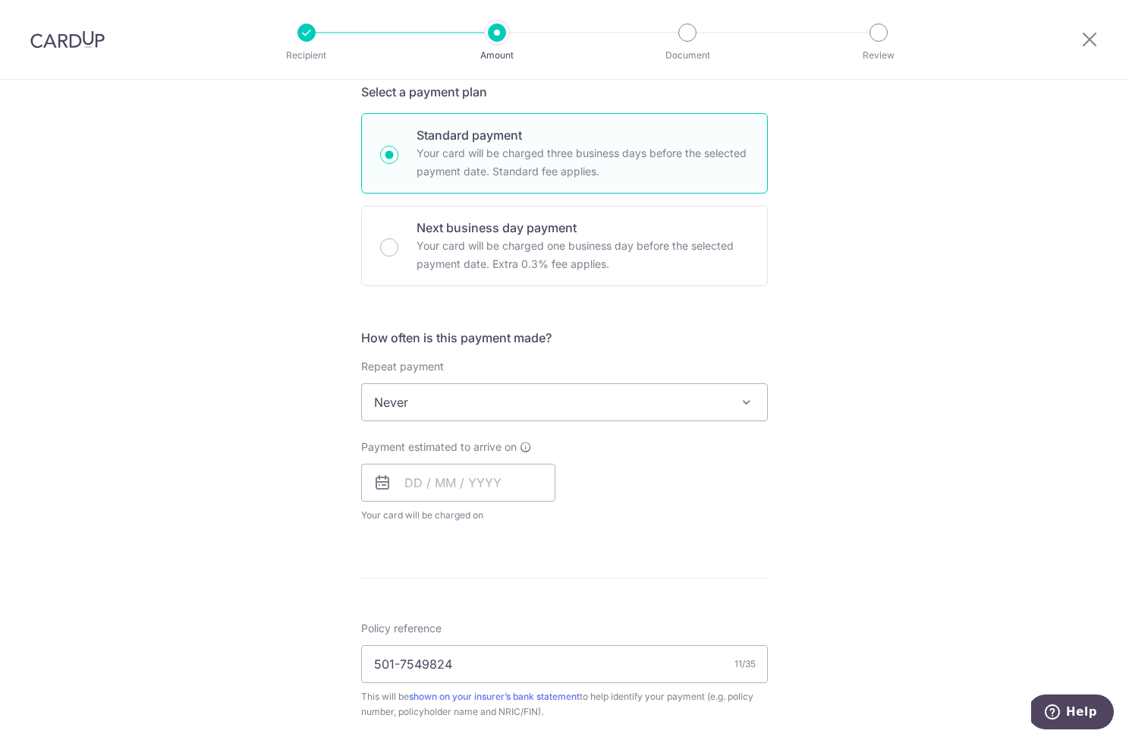
scroll to position [340, 0]
click at [586, 406] on span "Never" at bounding box center [564, 400] width 405 height 36
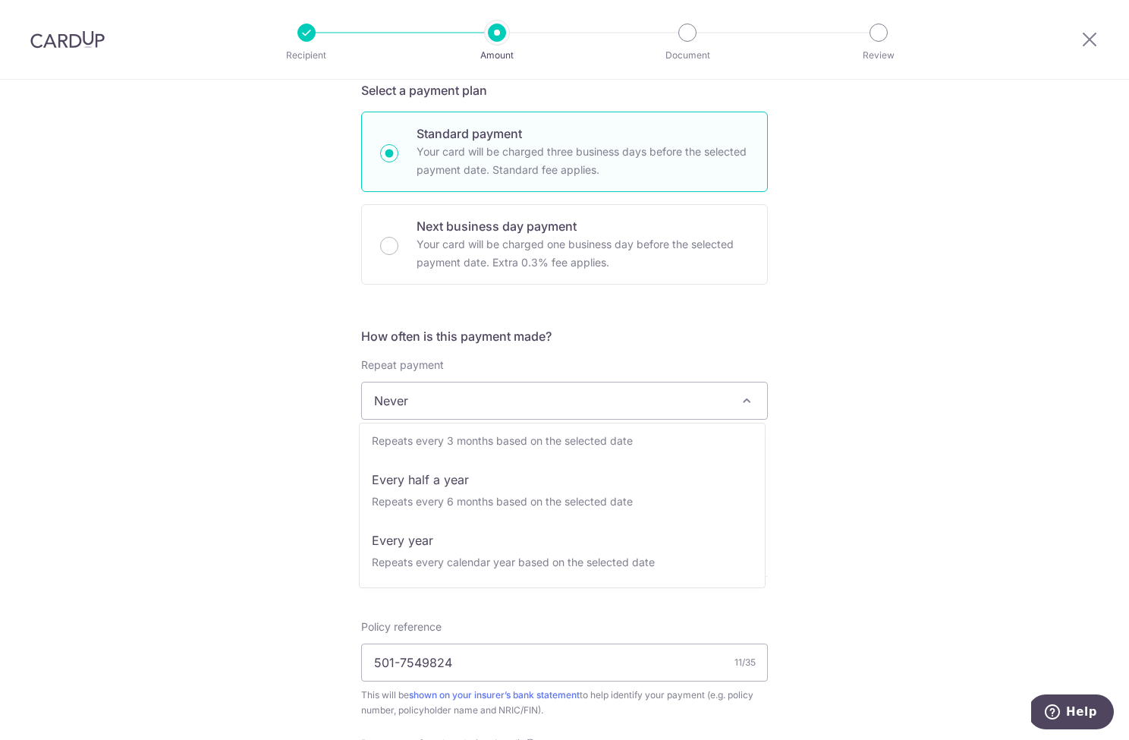
scroll to position [212, 0]
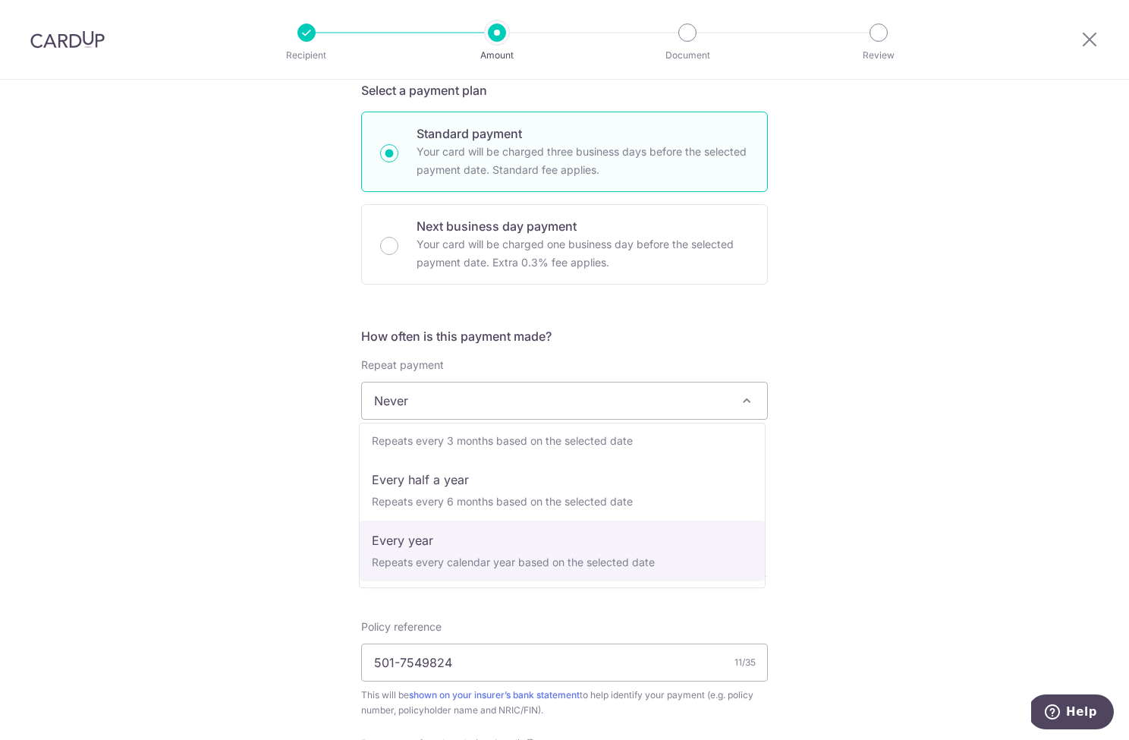
select select "6"
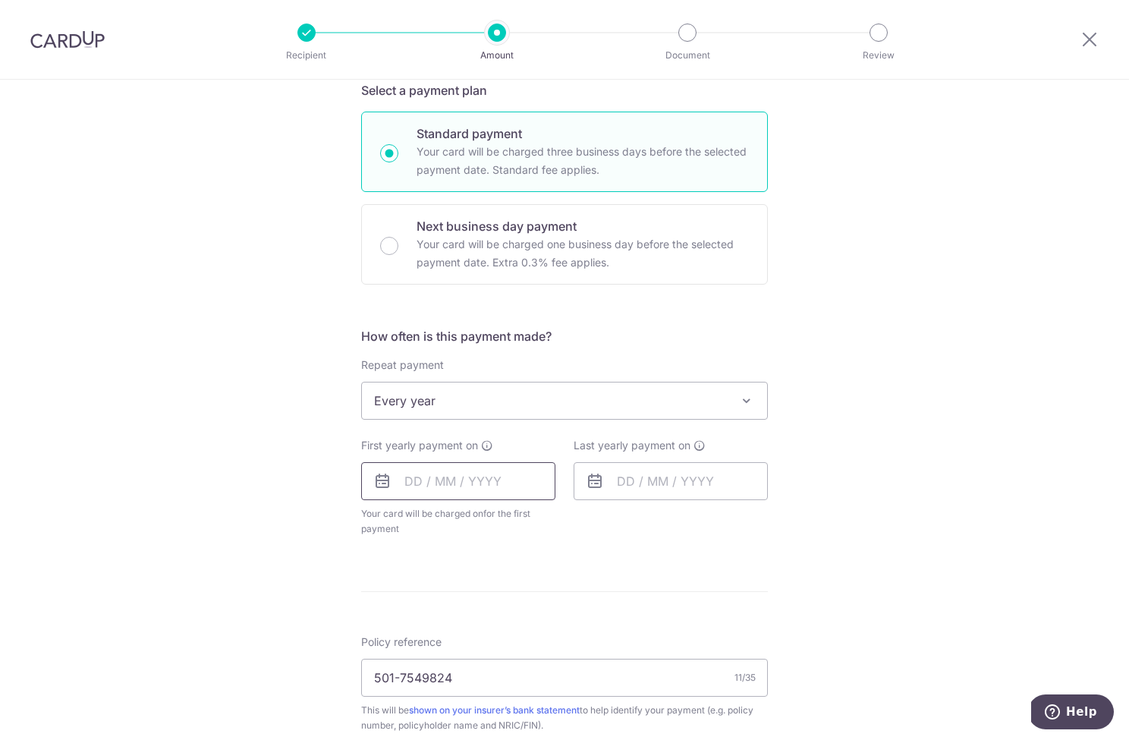
click at [412, 479] on input "text" at bounding box center [458, 481] width 194 height 38
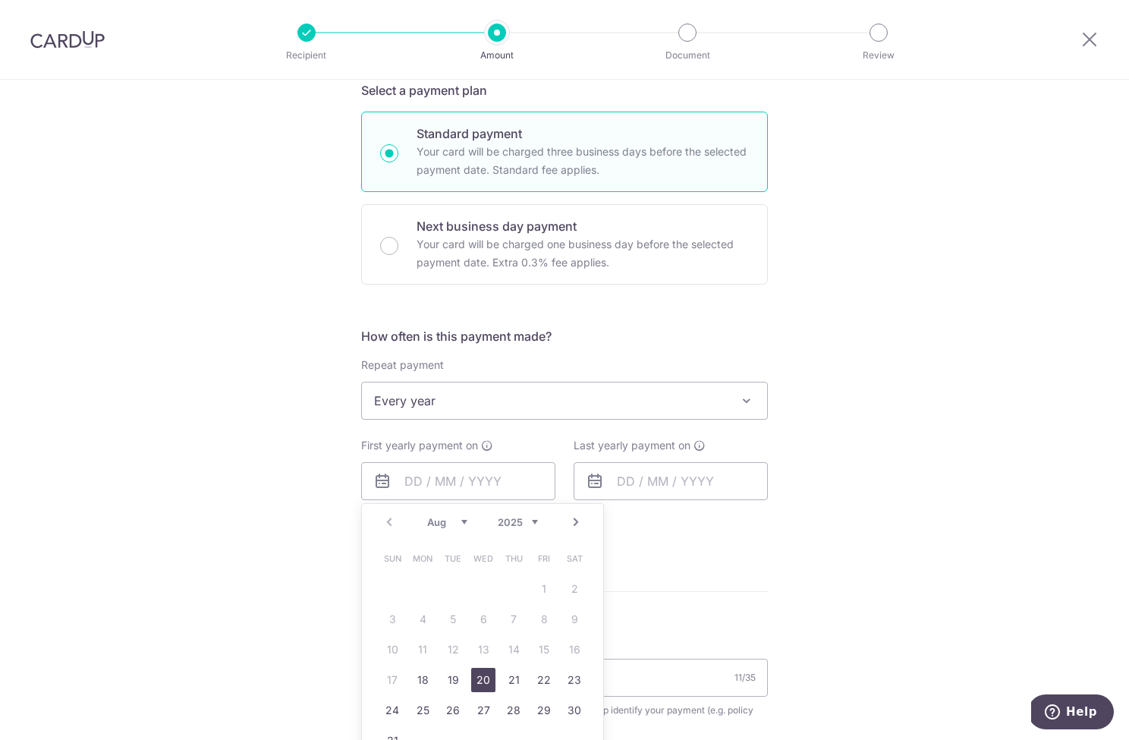
click at [474, 679] on link "20" at bounding box center [483, 680] width 24 height 24
type input "20/08/2025"
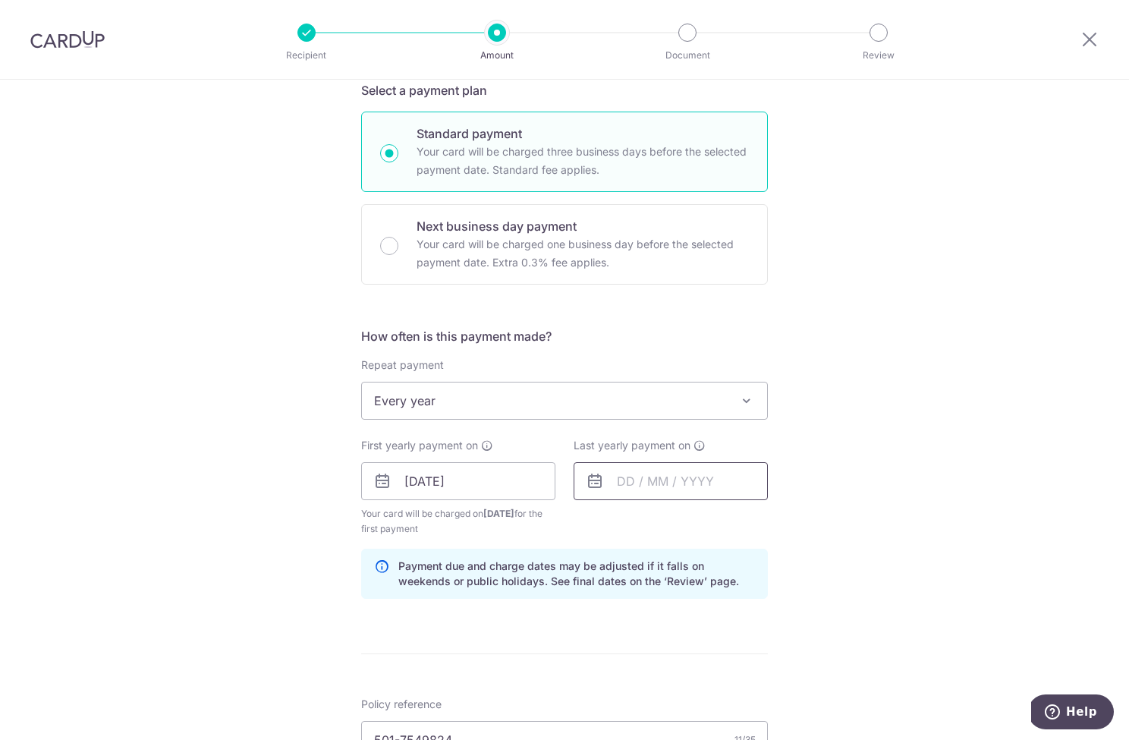
click at [618, 479] on input "text" at bounding box center [671, 481] width 194 height 38
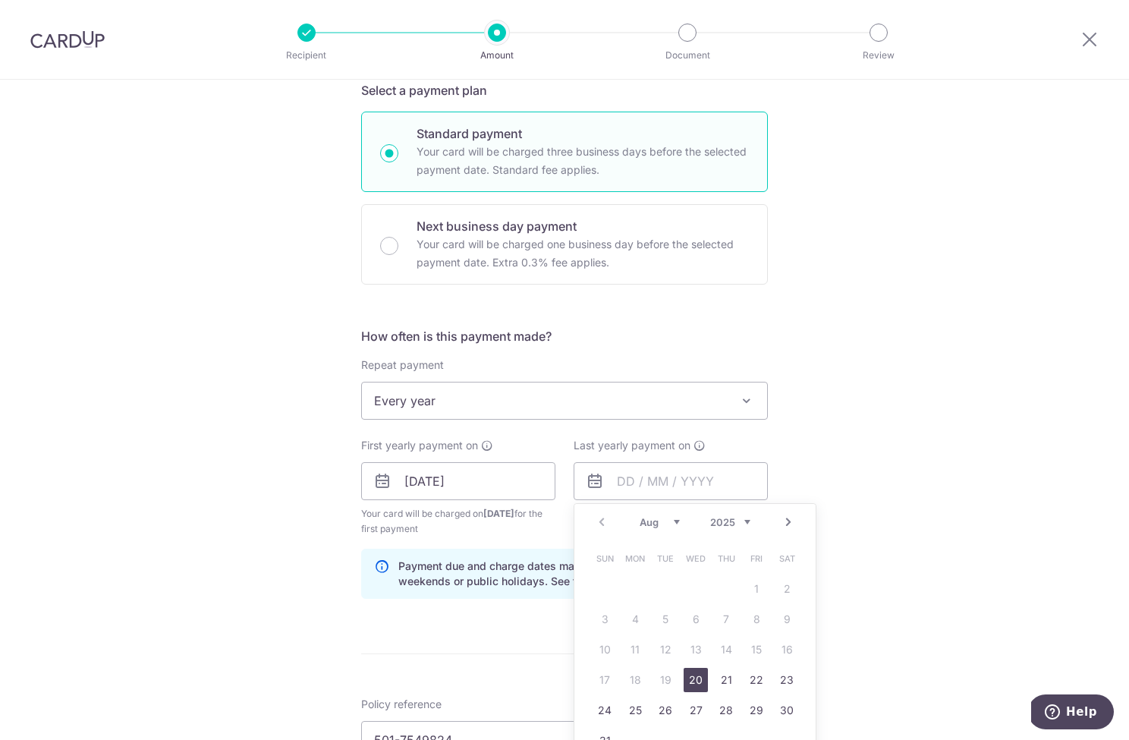
click at [697, 677] on link "20" at bounding box center [696, 680] width 24 height 24
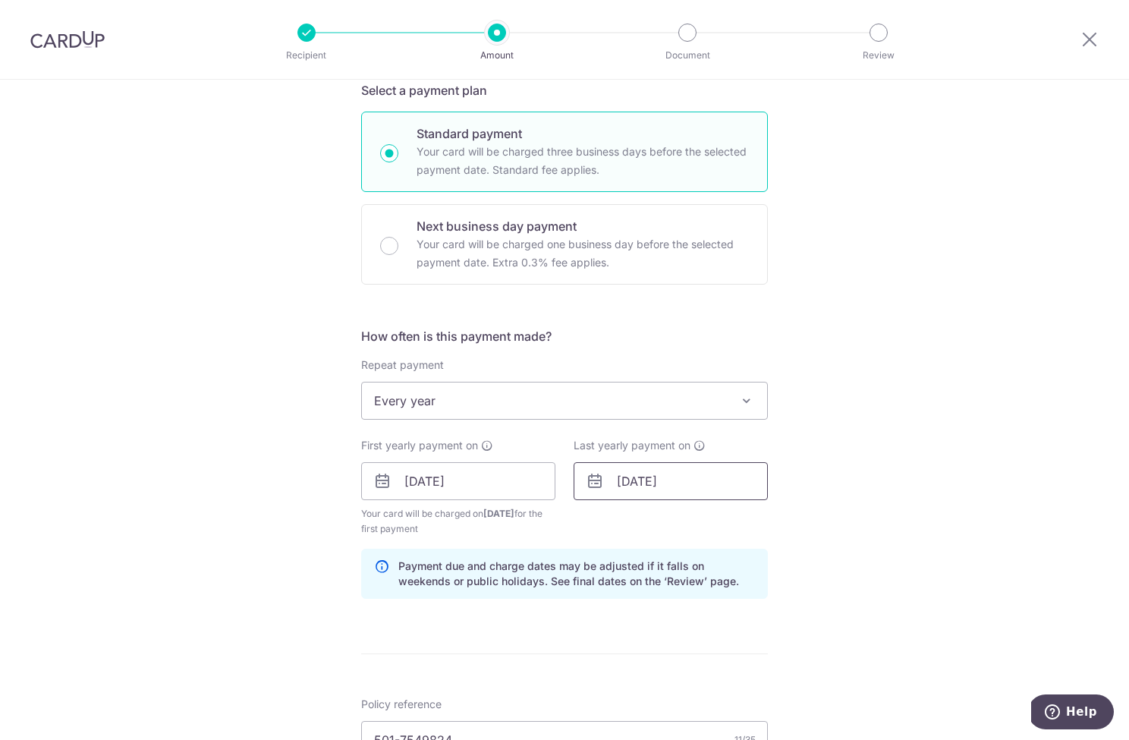
click at [681, 484] on input "20/08/2025" at bounding box center [671, 481] width 194 height 38
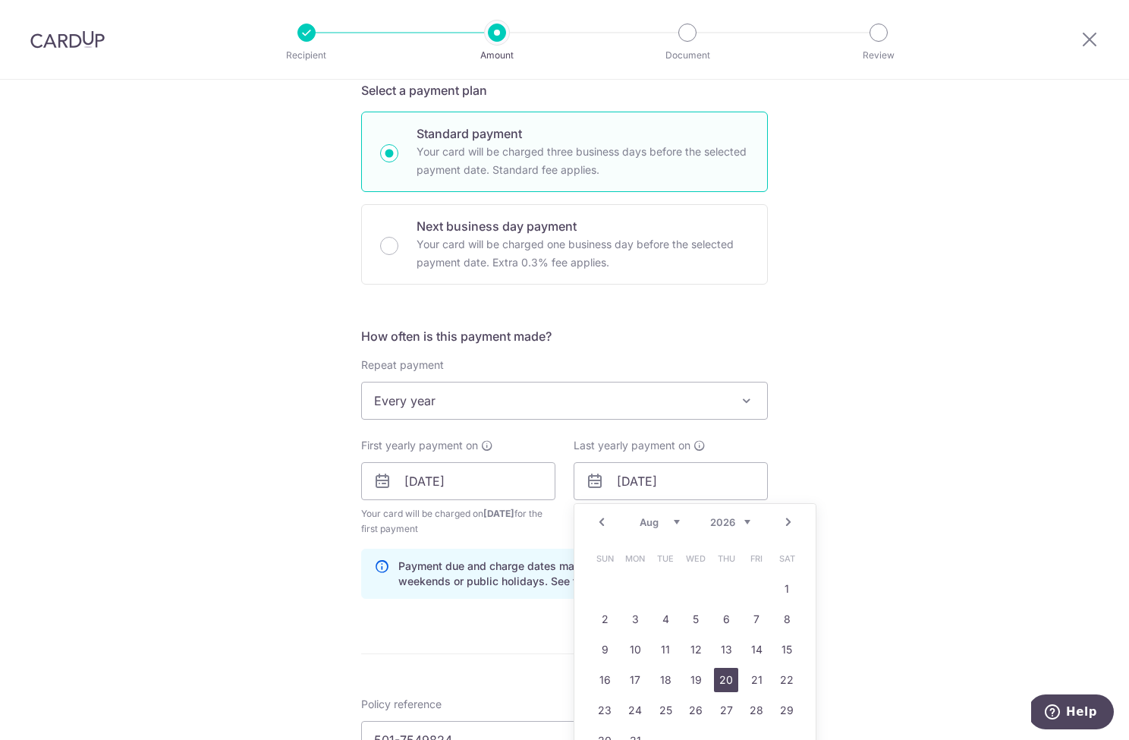
click at [721, 676] on link "20" at bounding box center [726, 680] width 24 height 24
type input "20/08/2026"
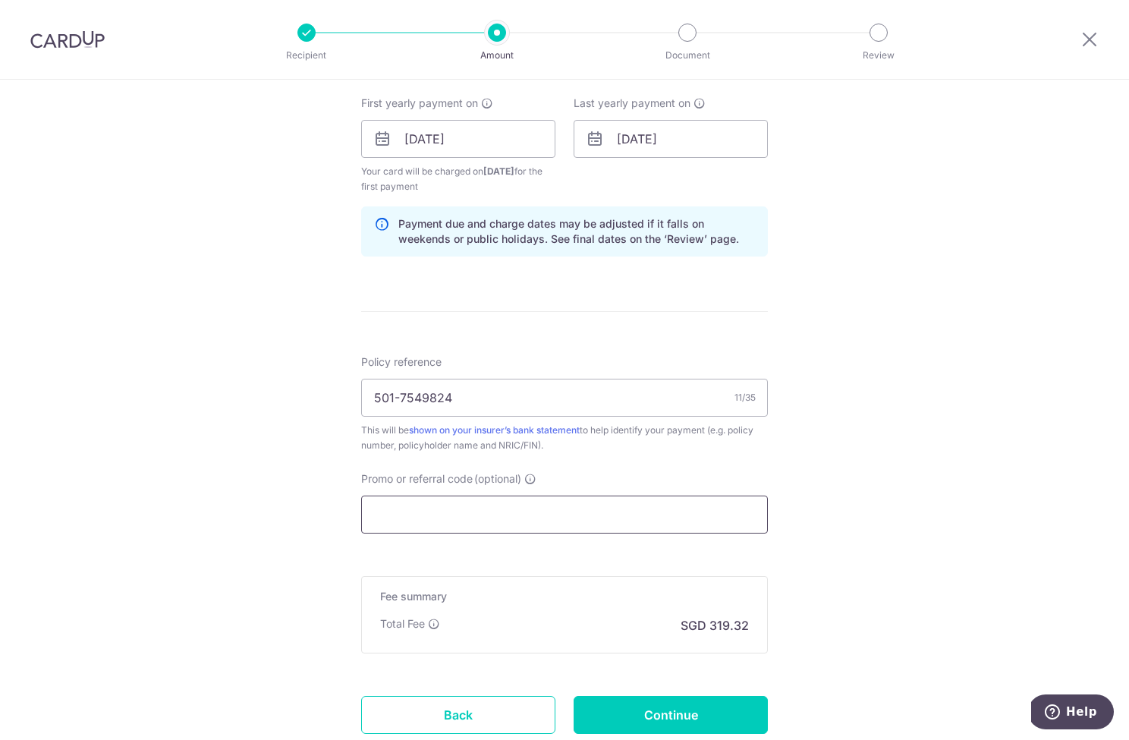
scroll to position [686, 0]
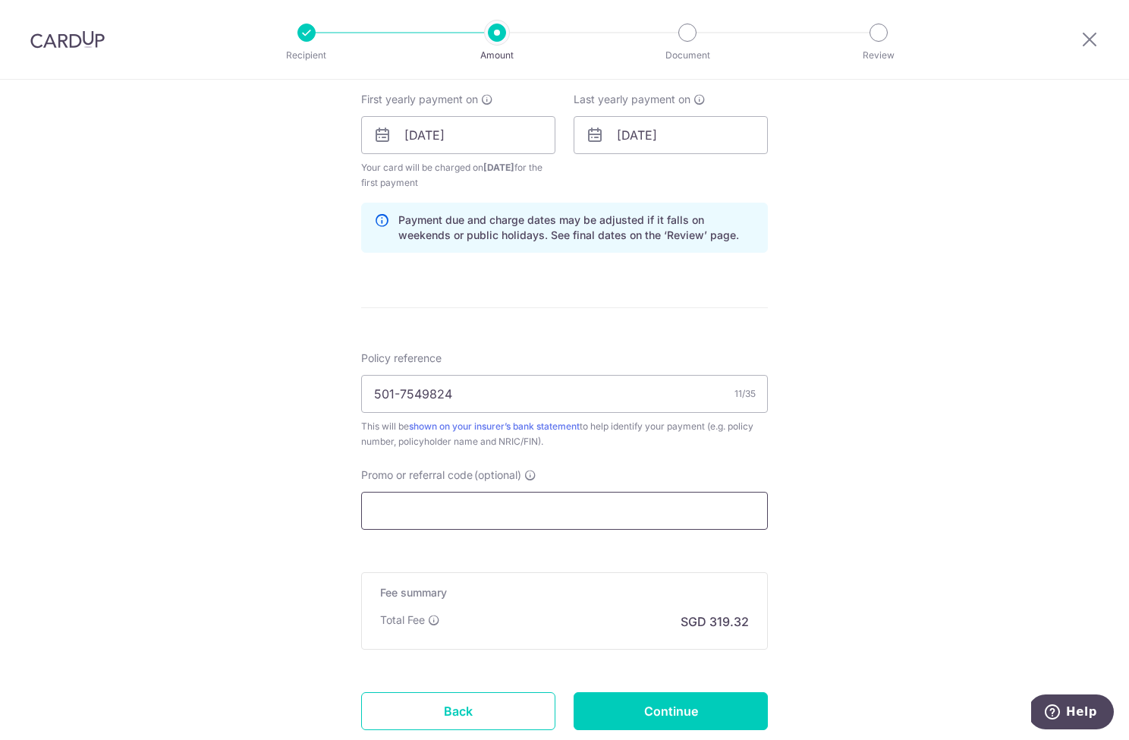
click at [690, 499] on input "Promo or referral code (optional)" at bounding box center [564, 511] width 407 height 38
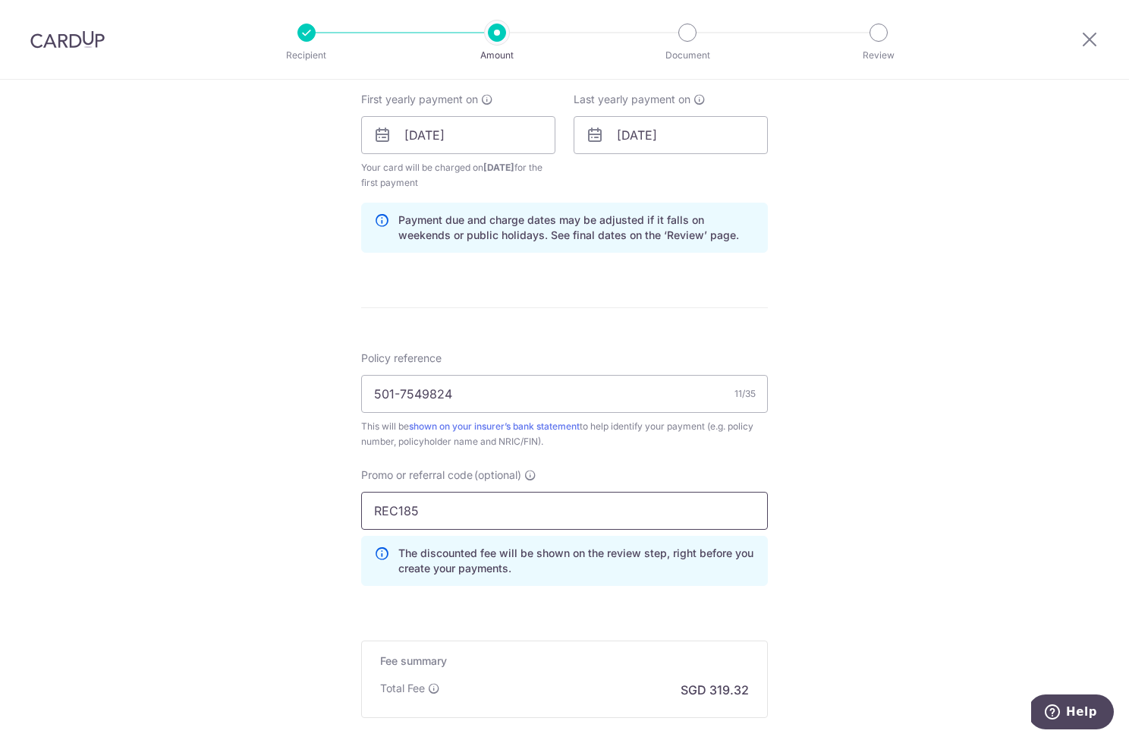
type input "REC185"
click at [277, 448] on div "Tell us more about your payment Enter payment amount SGD 12,281.50 12281.50 Sel…" at bounding box center [564, 153] width 1129 height 1518
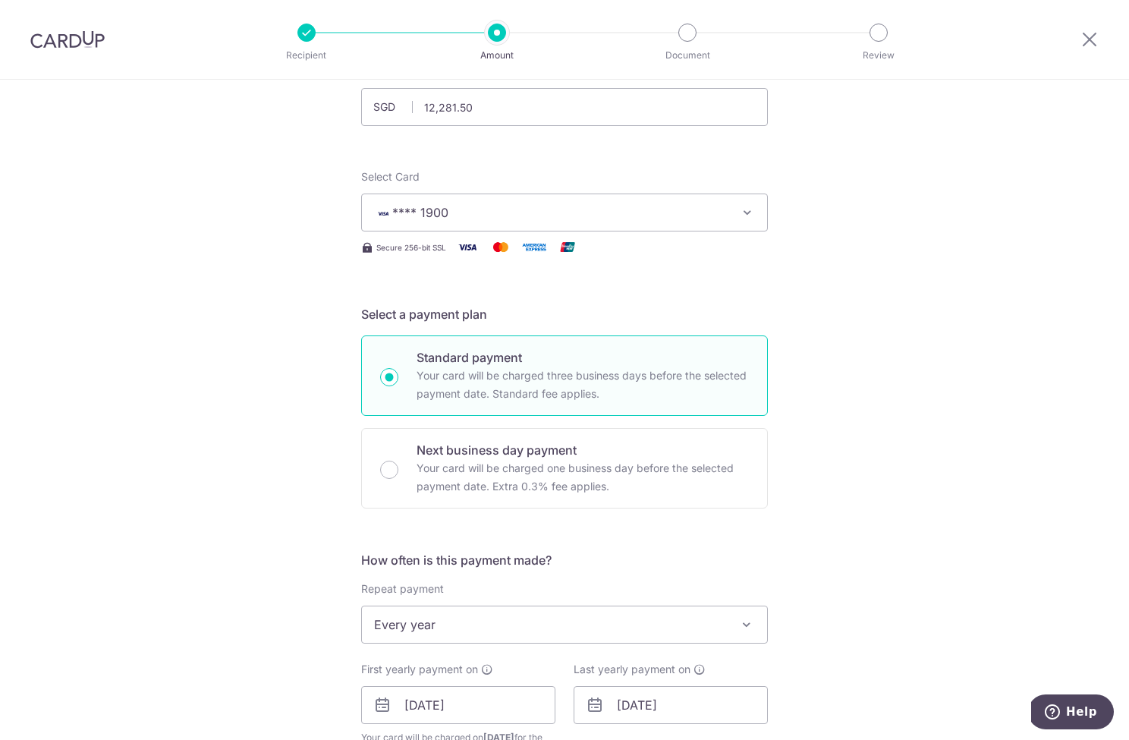
scroll to position [229, 0]
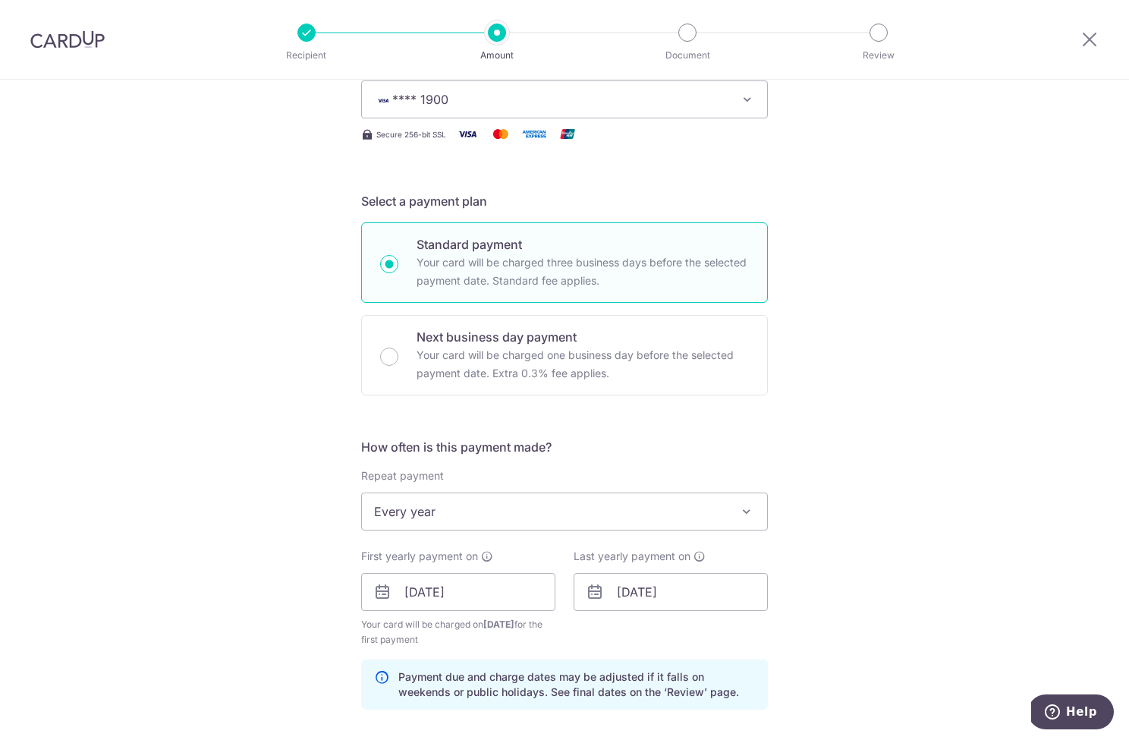
click at [902, 162] on div "Tell us more about your payment Enter payment amount SGD 12,281.50 12281.50 Sel…" at bounding box center [564, 610] width 1129 height 1518
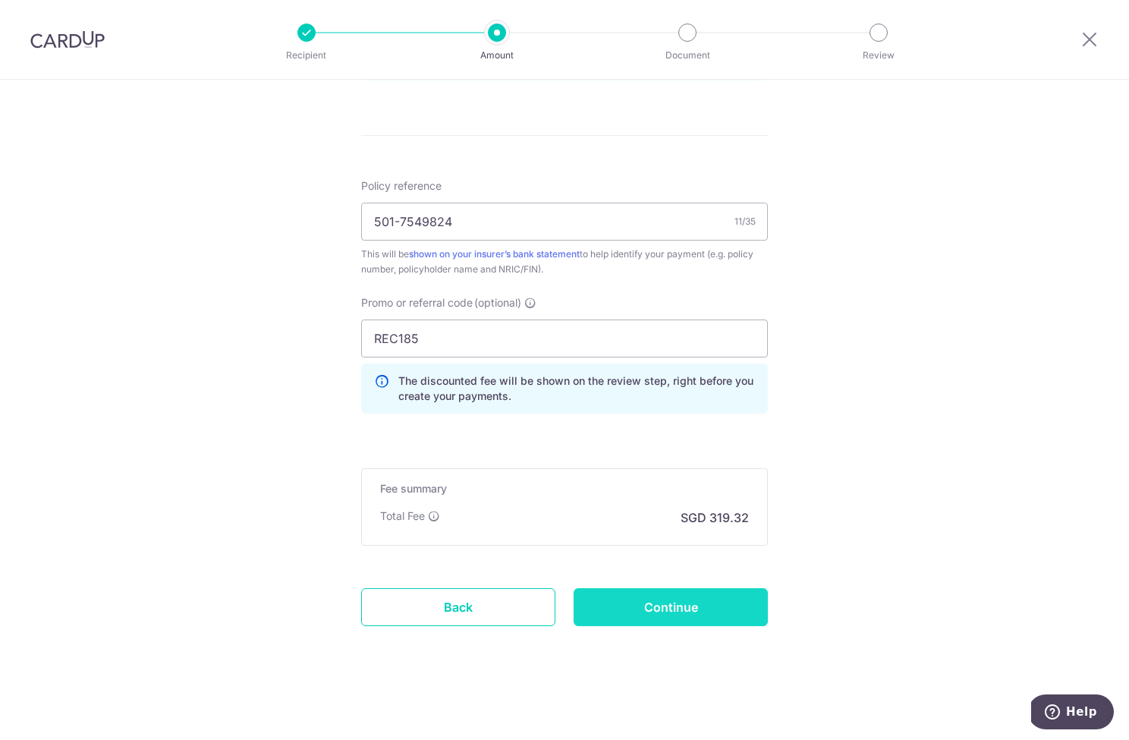
scroll to position [858, 0]
click at [714, 606] on input "Continue" at bounding box center [671, 607] width 194 height 38
type input "Create Schedule"
